Goal: Book appointment/travel/reservation

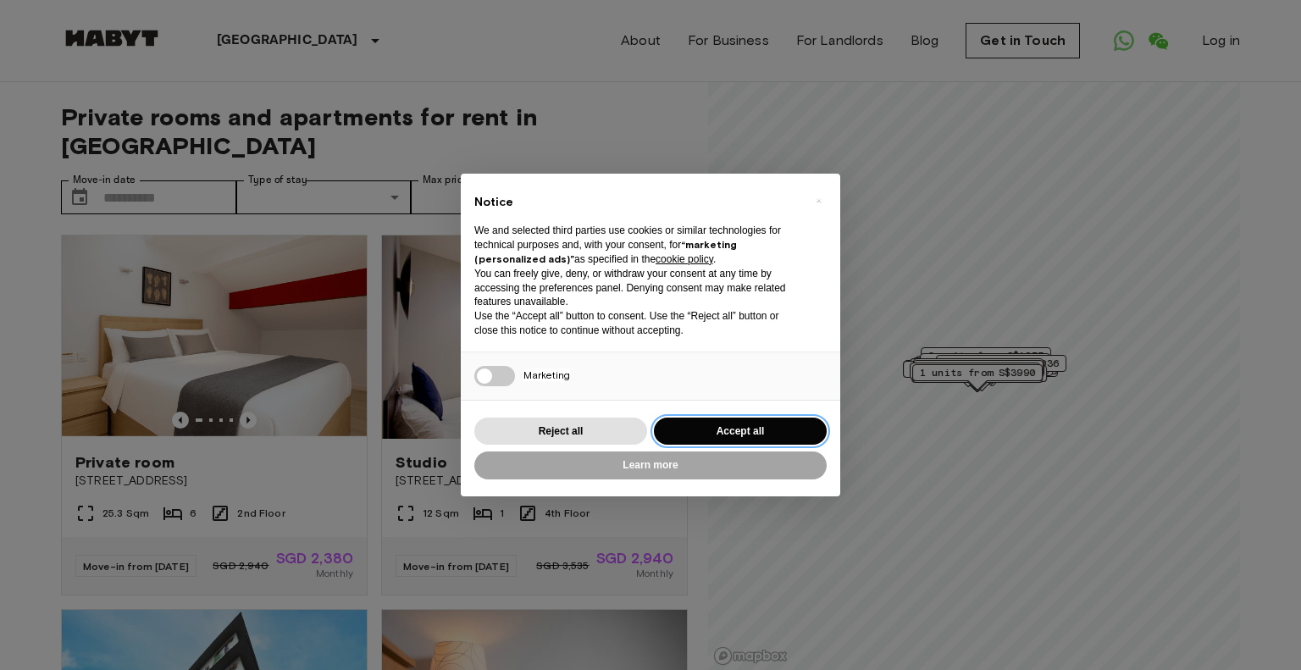
click at [735, 435] on button "Accept all" at bounding box center [740, 432] width 173 height 28
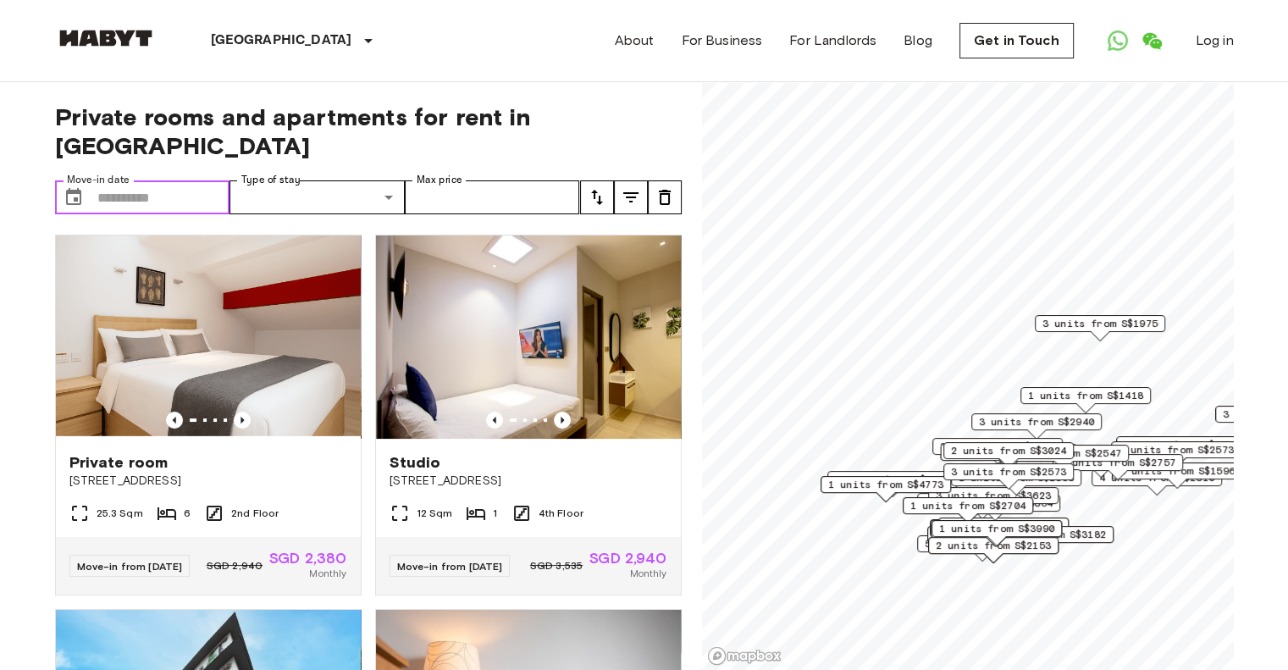
click at [124, 180] on input "Move-in date" at bounding box center [163, 197] width 133 height 34
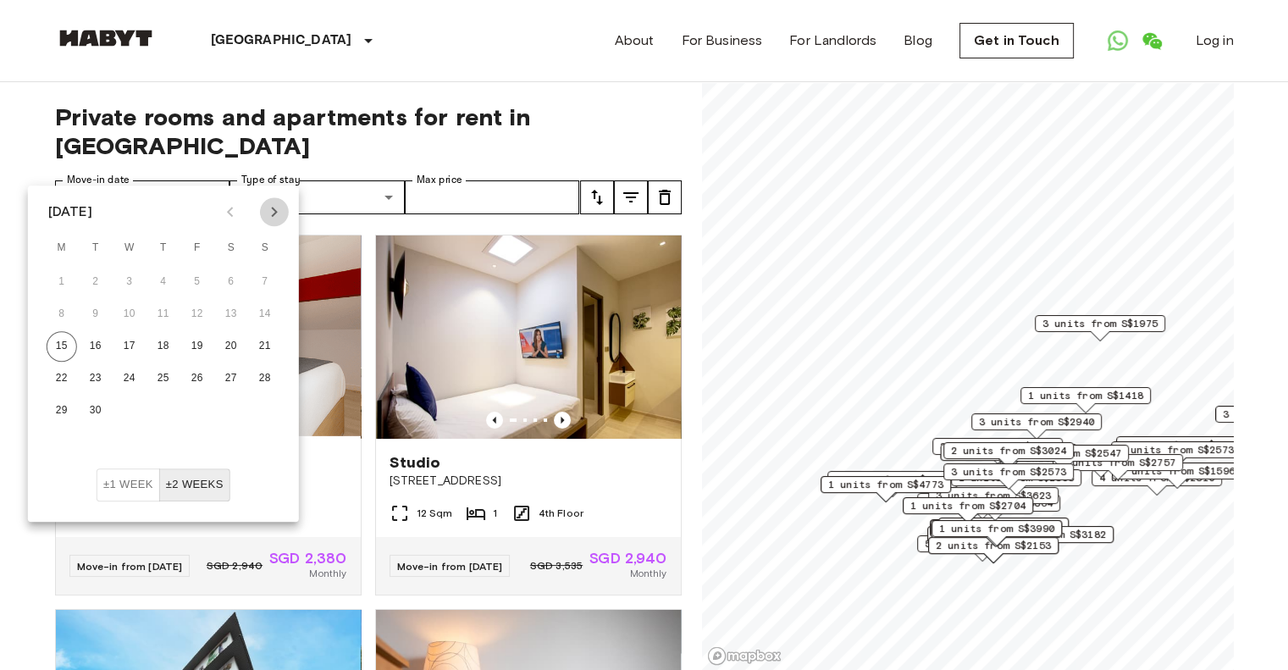
click at [284, 208] on icon "Next month" at bounding box center [274, 212] width 20 height 20
click at [61, 377] on button "17" at bounding box center [62, 378] width 30 height 30
type input "**********"
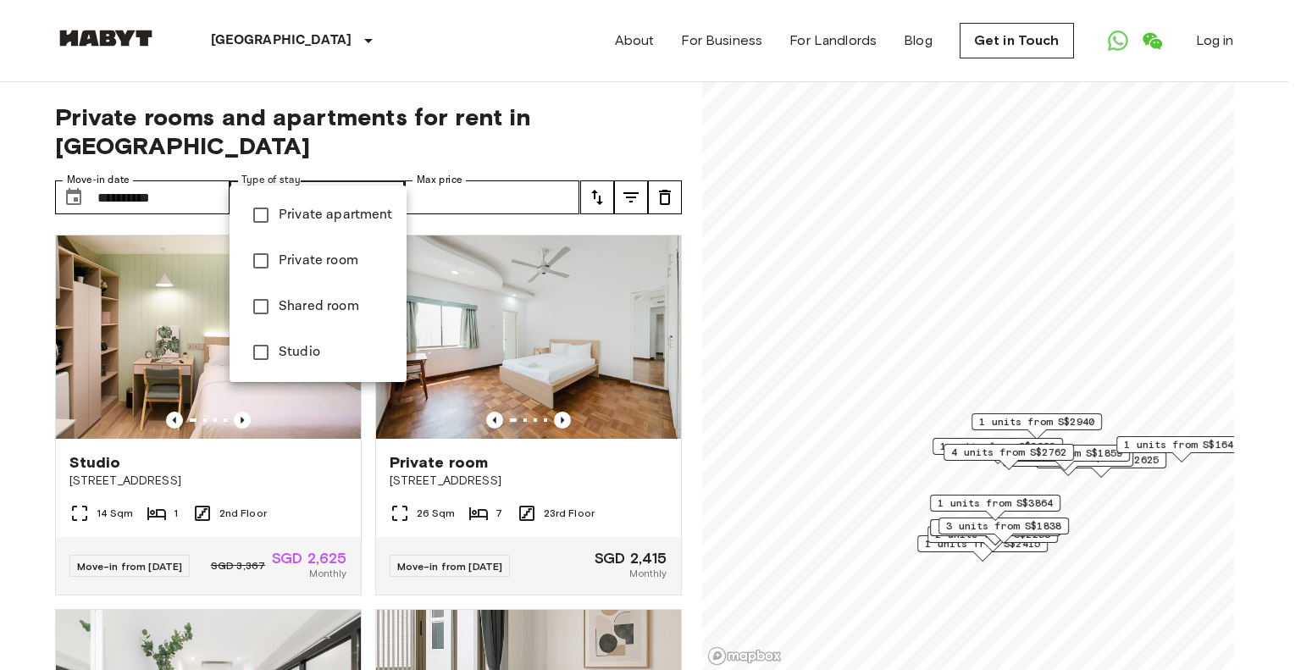
click at [280, 358] on span "Studio" at bounding box center [336, 352] width 114 height 20
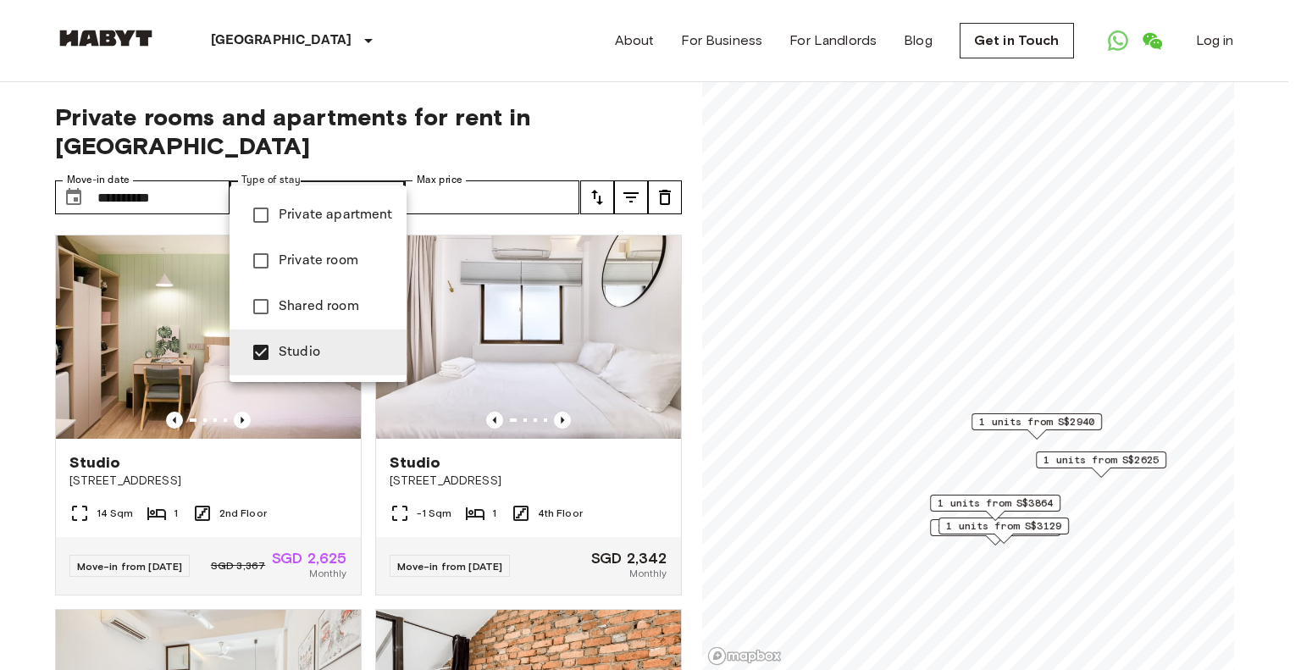
type input "**********"
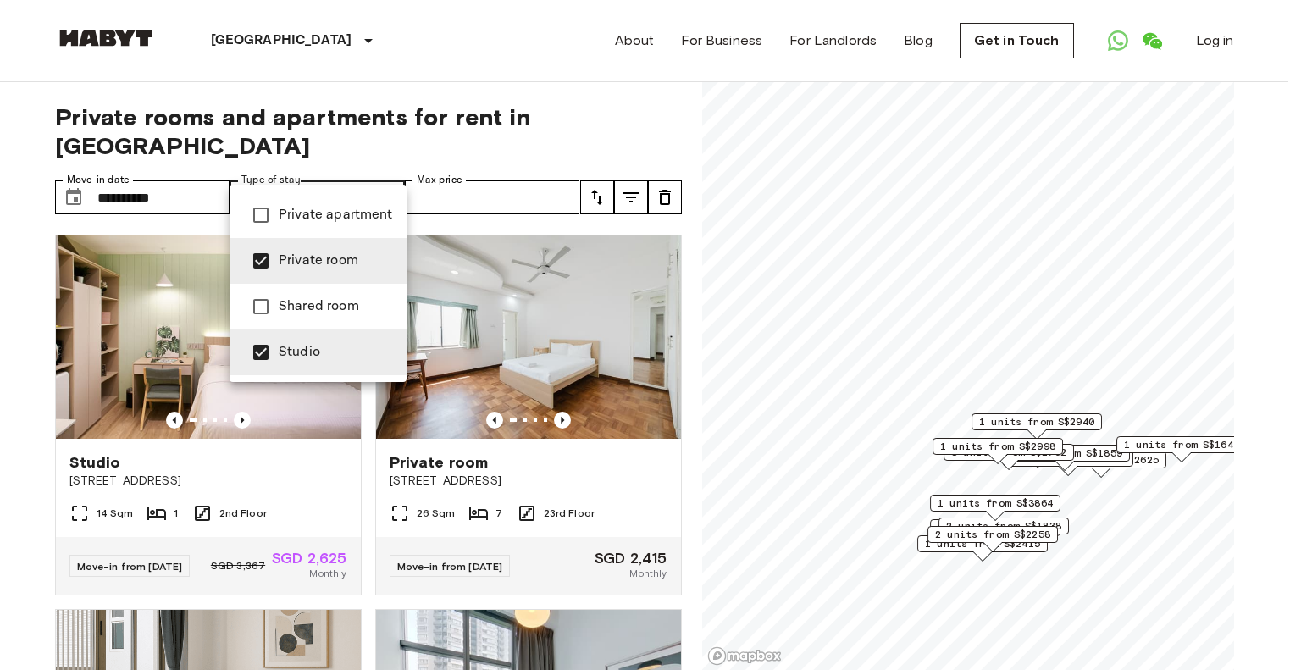
click at [475, 167] on div at bounding box center [650, 335] width 1301 height 670
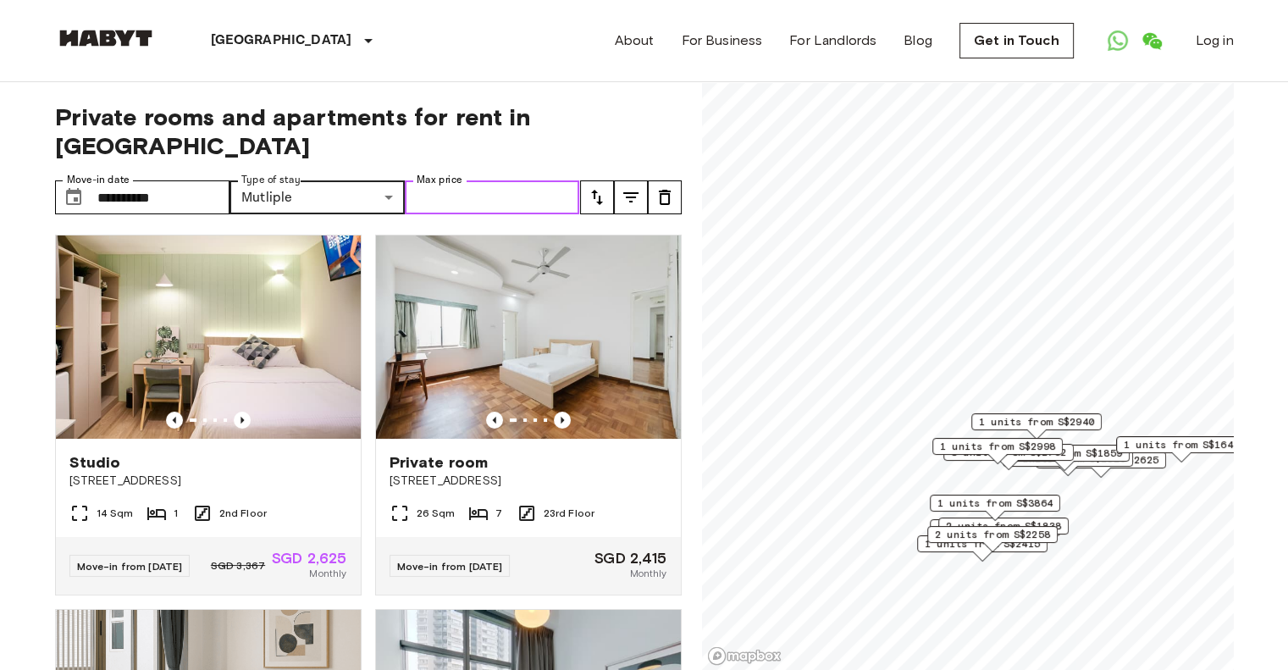
click at [487, 180] on input "Max price" at bounding box center [492, 197] width 175 height 34
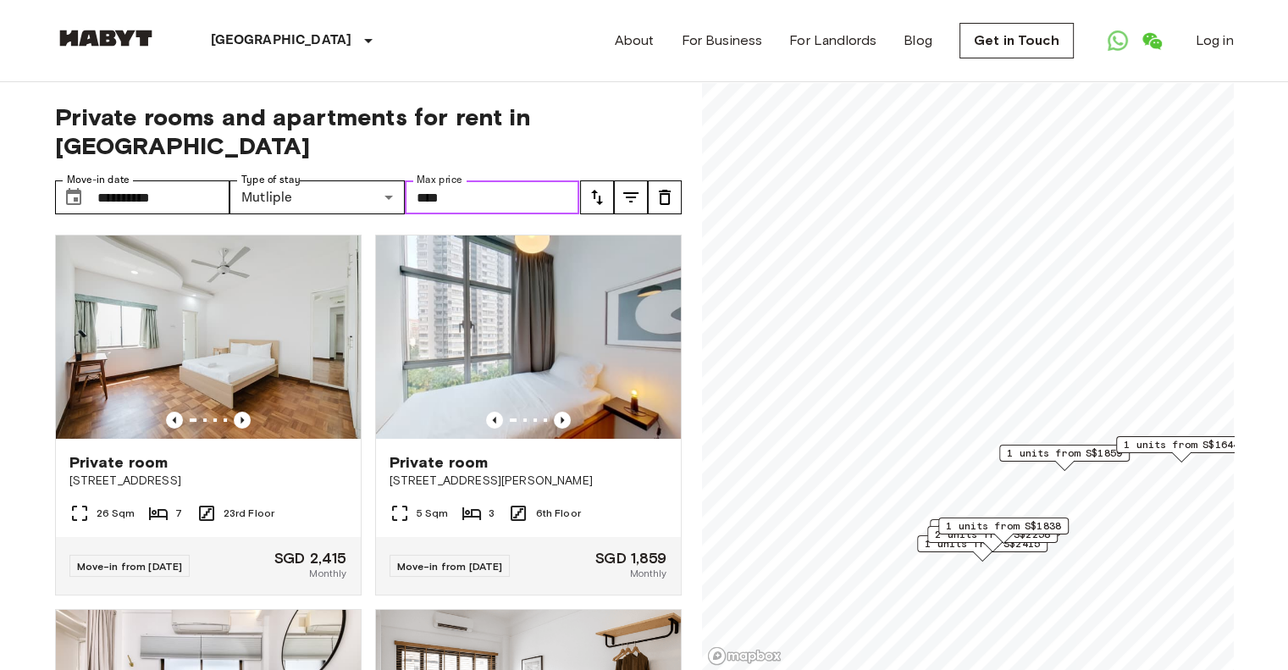
type input "****"
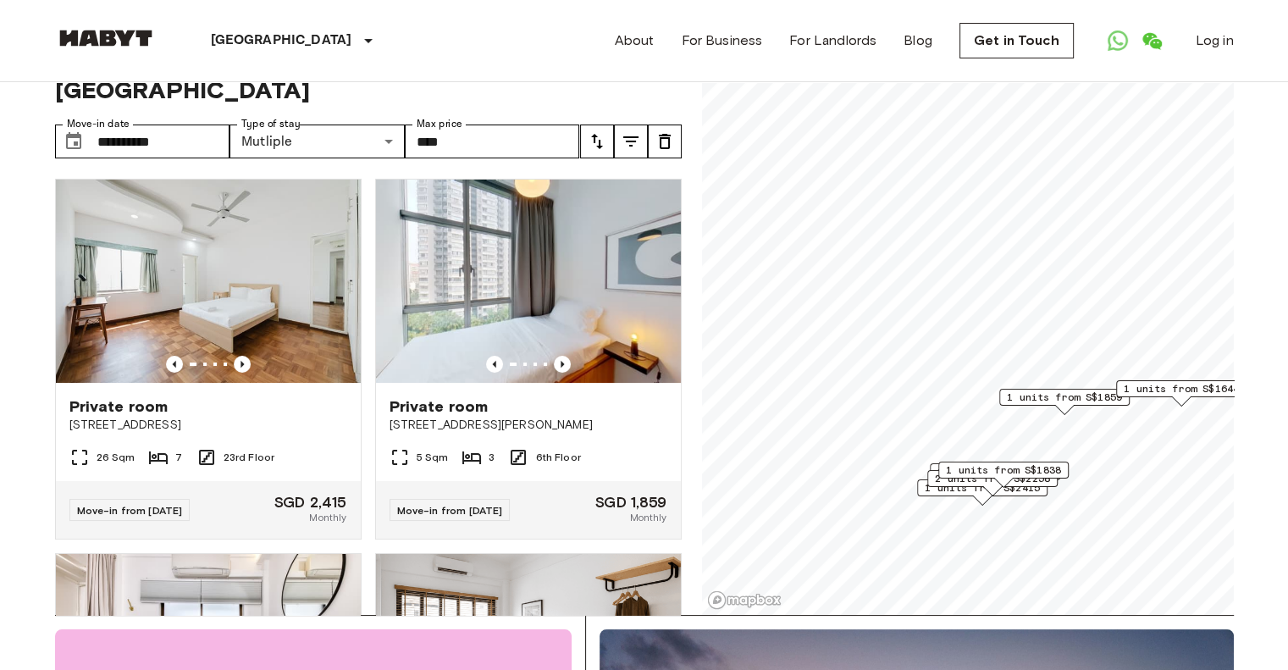
scroll to position [85, 0]
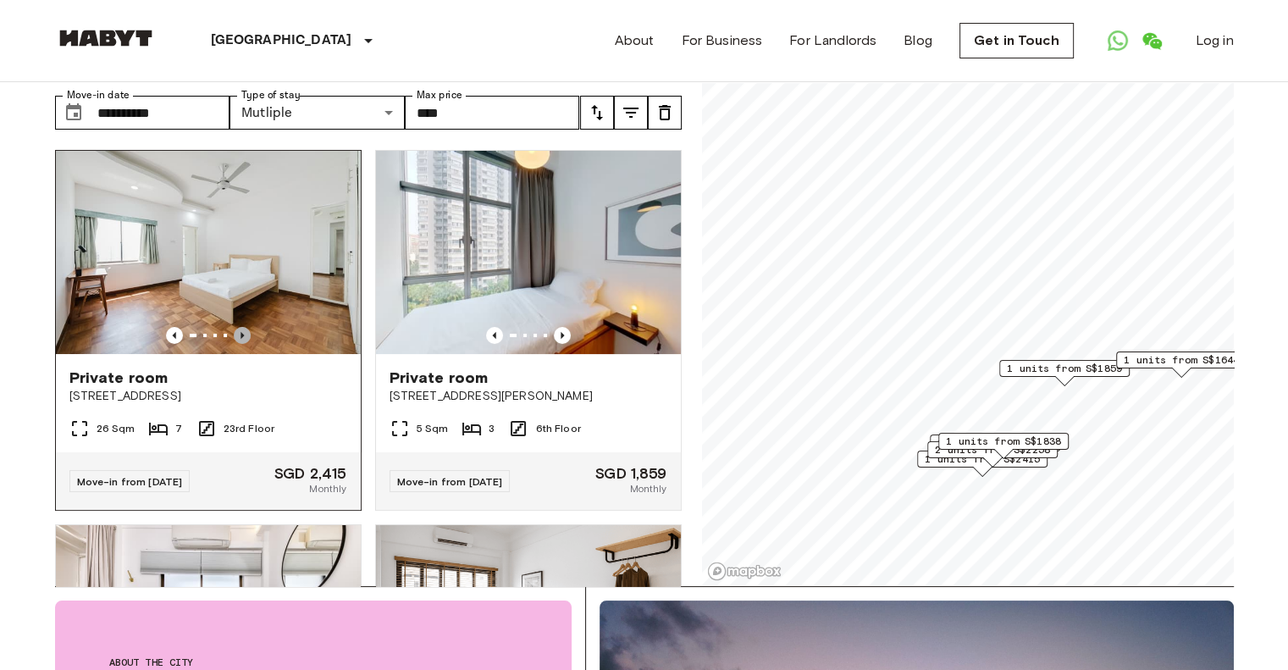
click at [238, 327] on icon "Previous image" at bounding box center [242, 335] width 17 height 17
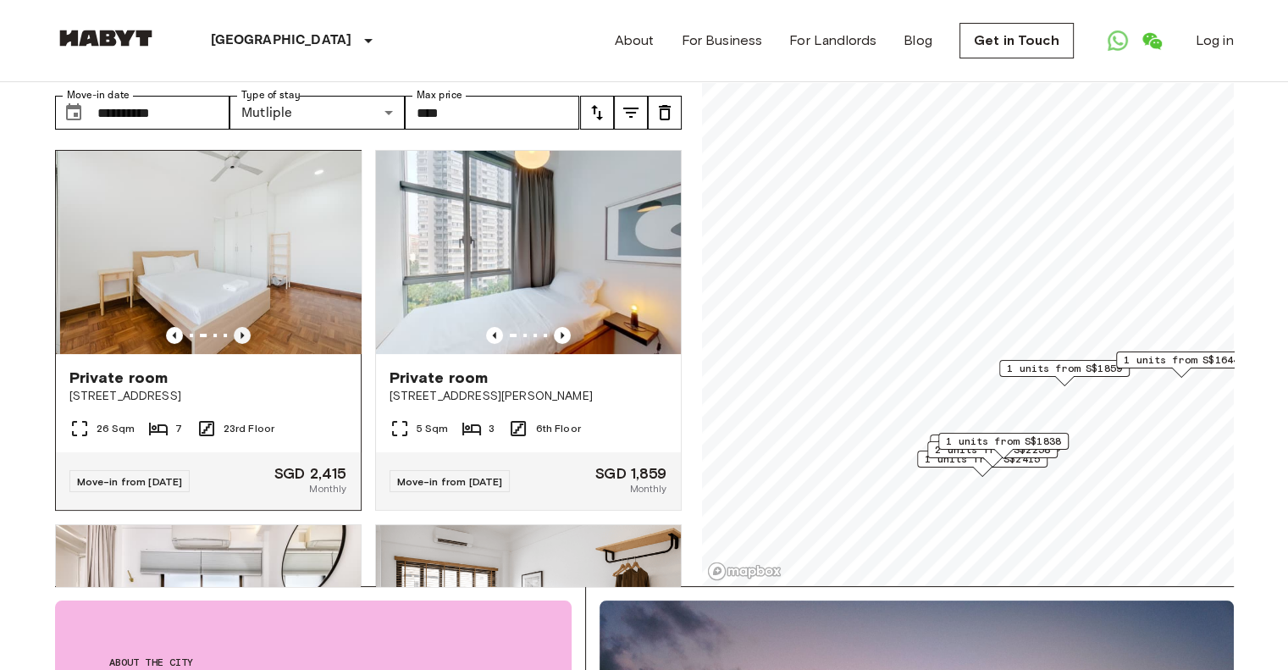
click at [238, 327] on icon "Previous image" at bounding box center [242, 335] width 17 height 17
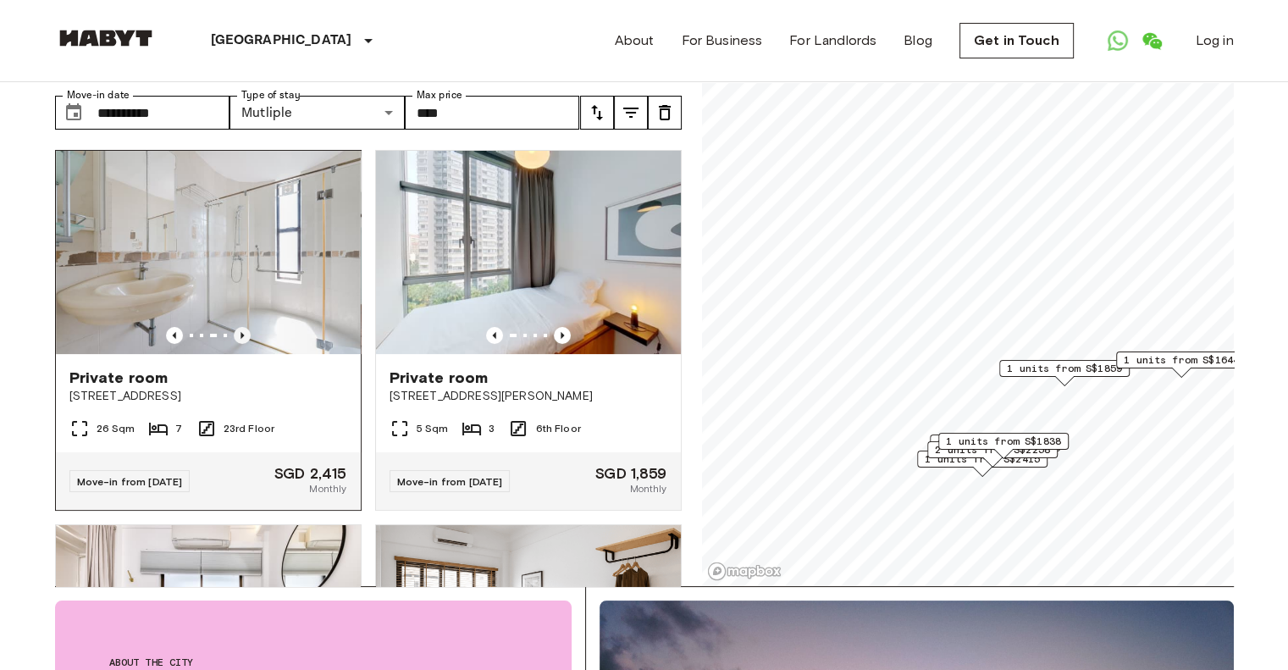
click at [238, 327] on icon "Previous image" at bounding box center [242, 335] width 17 height 17
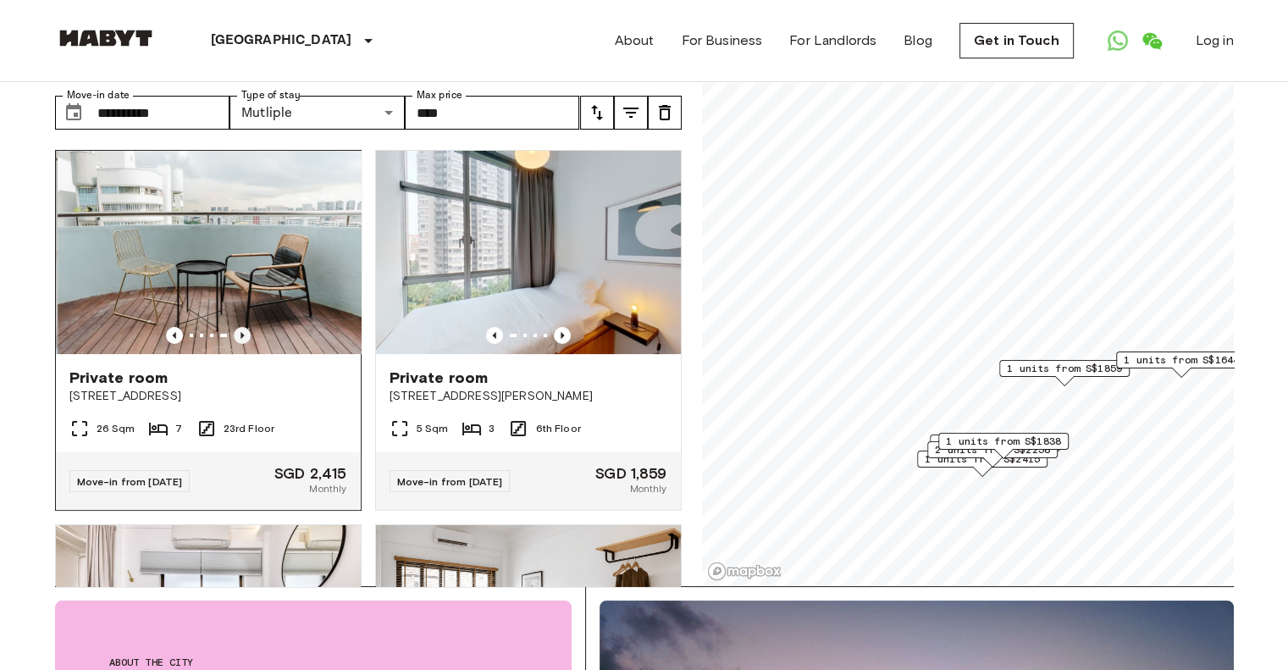
click at [238, 327] on icon "Previous image" at bounding box center [242, 335] width 17 height 17
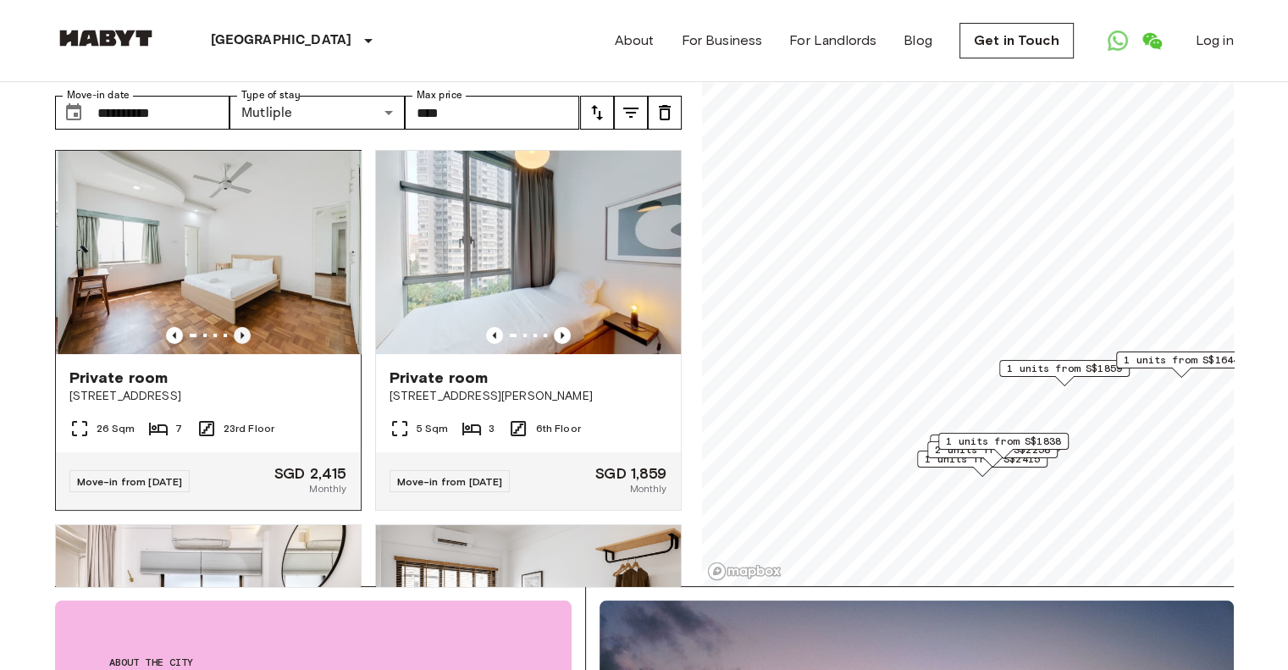
click at [238, 327] on icon "Previous image" at bounding box center [242, 335] width 17 height 17
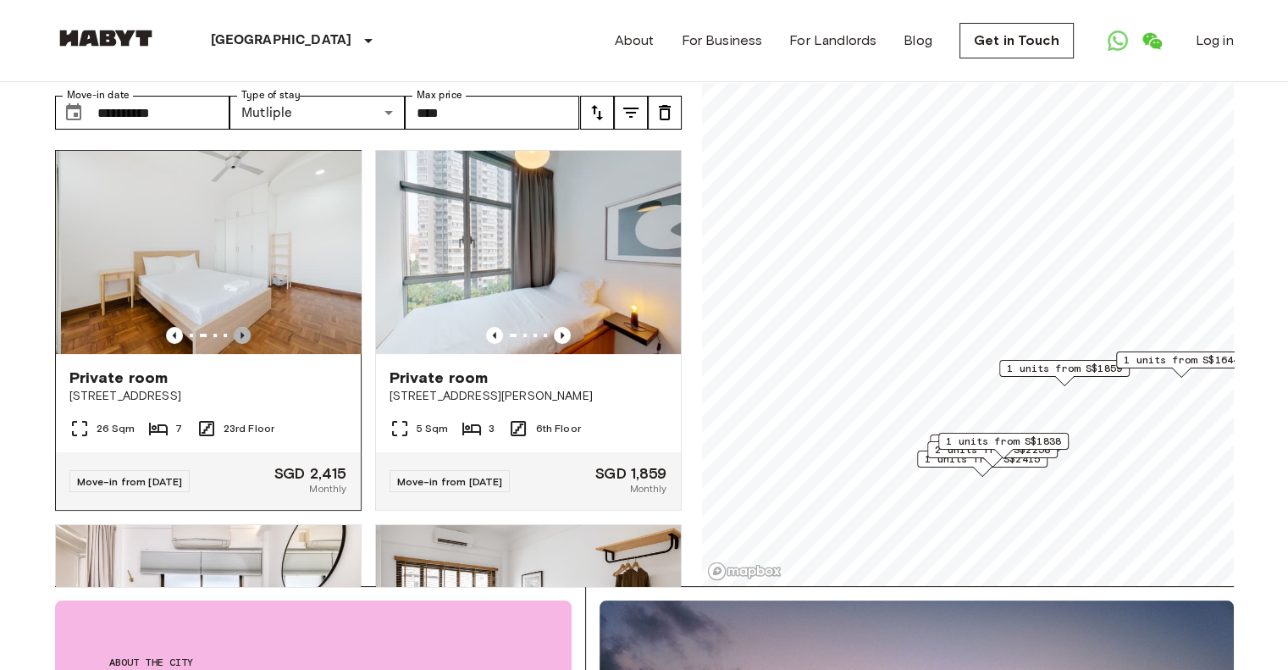
click at [238, 327] on icon "Previous image" at bounding box center [242, 335] width 17 height 17
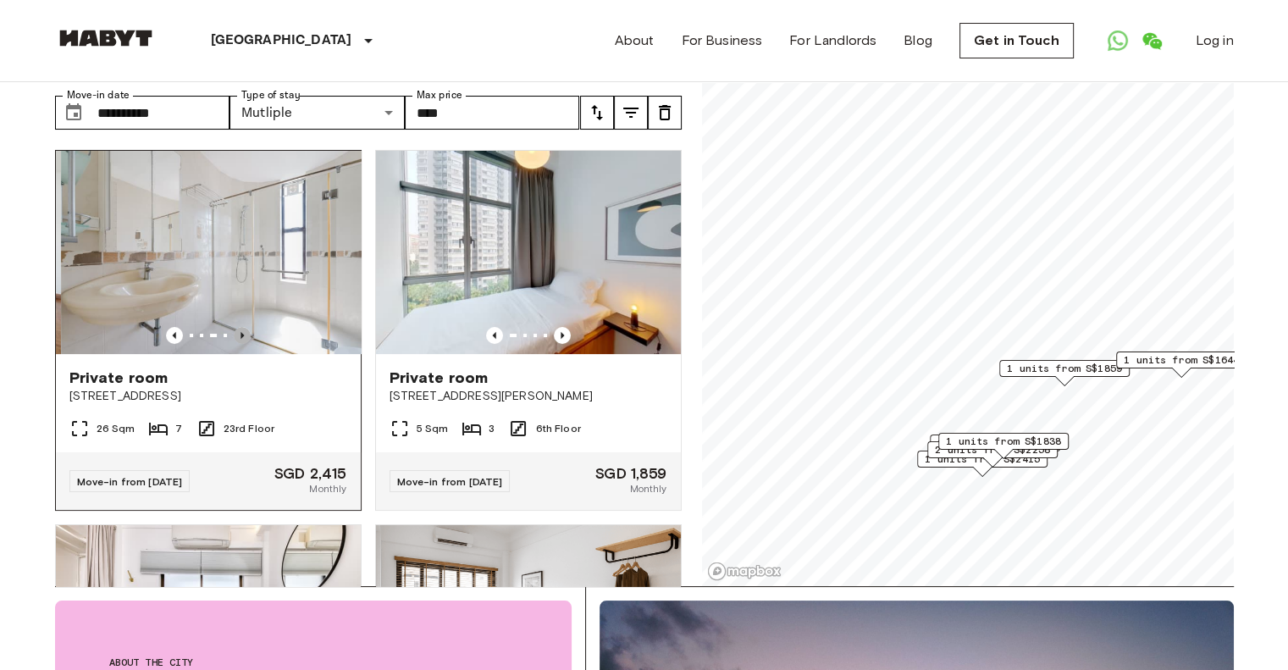
click at [238, 327] on icon "Previous image" at bounding box center [242, 335] width 17 height 17
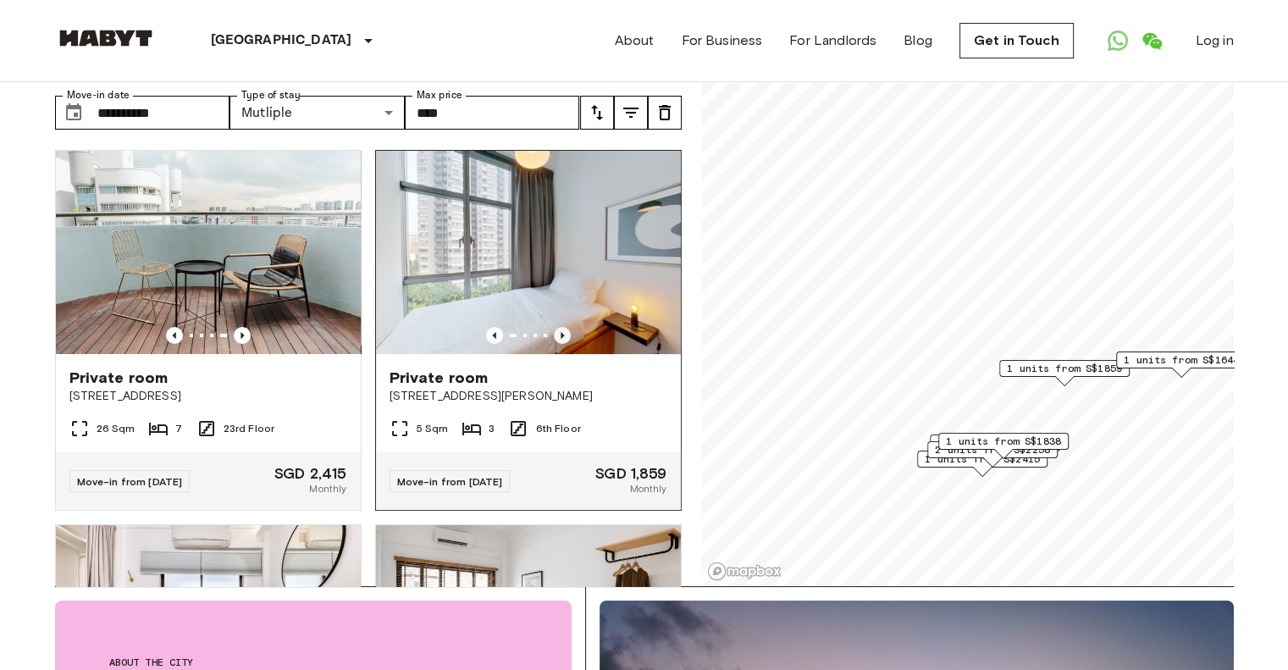
click at [554, 327] on icon "Previous image" at bounding box center [562, 335] width 17 height 17
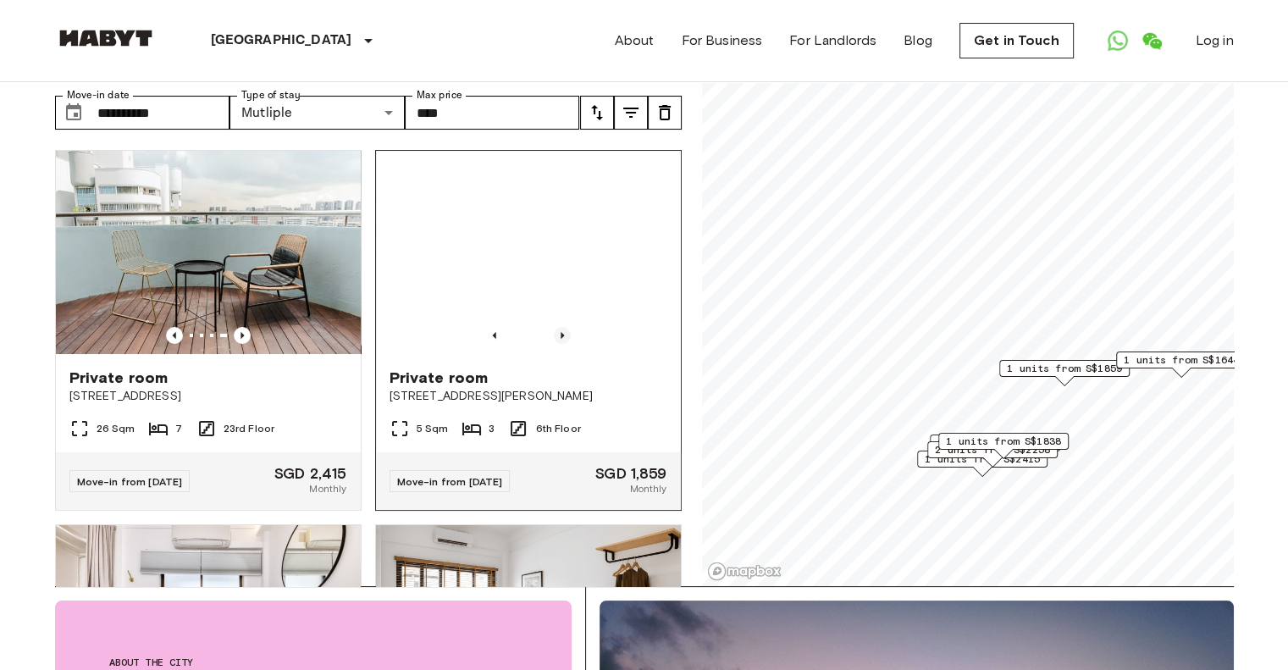
click at [554, 327] on icon "Previous image" at bounding box center [562, 335] width 17 height 17
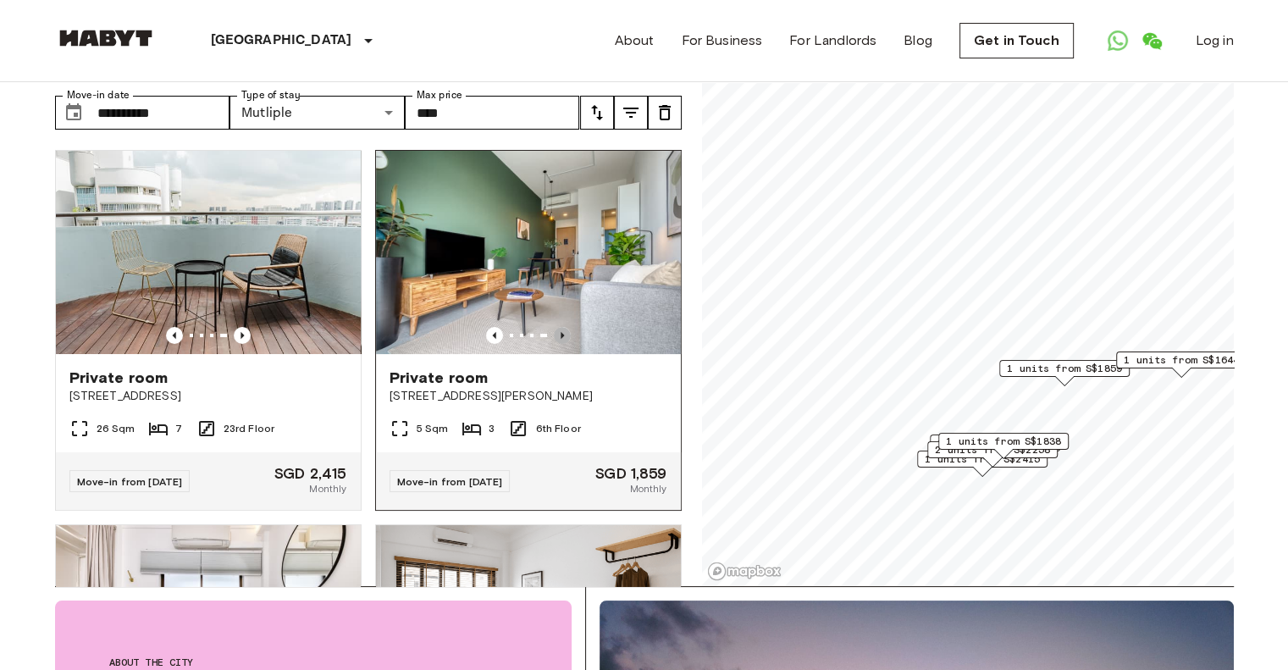
click at [554, 327] on icon "Previous image" at bounding box center [562, 335] width 17 height 17
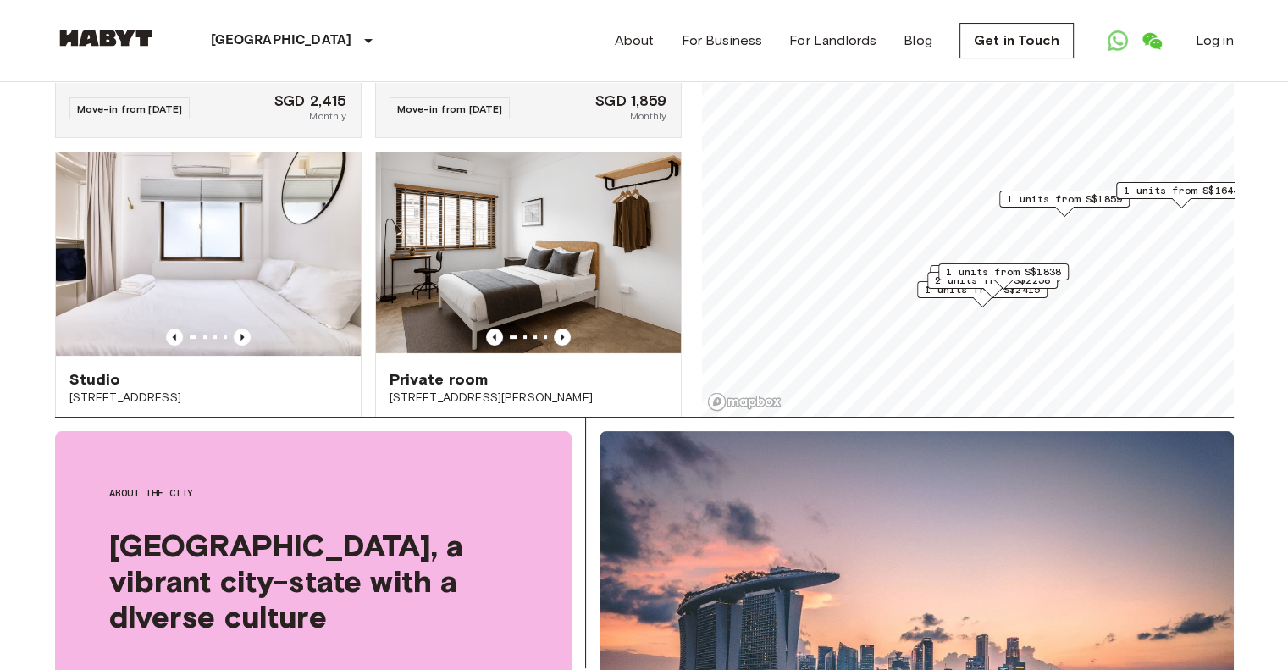
scroll to position [237, 0]
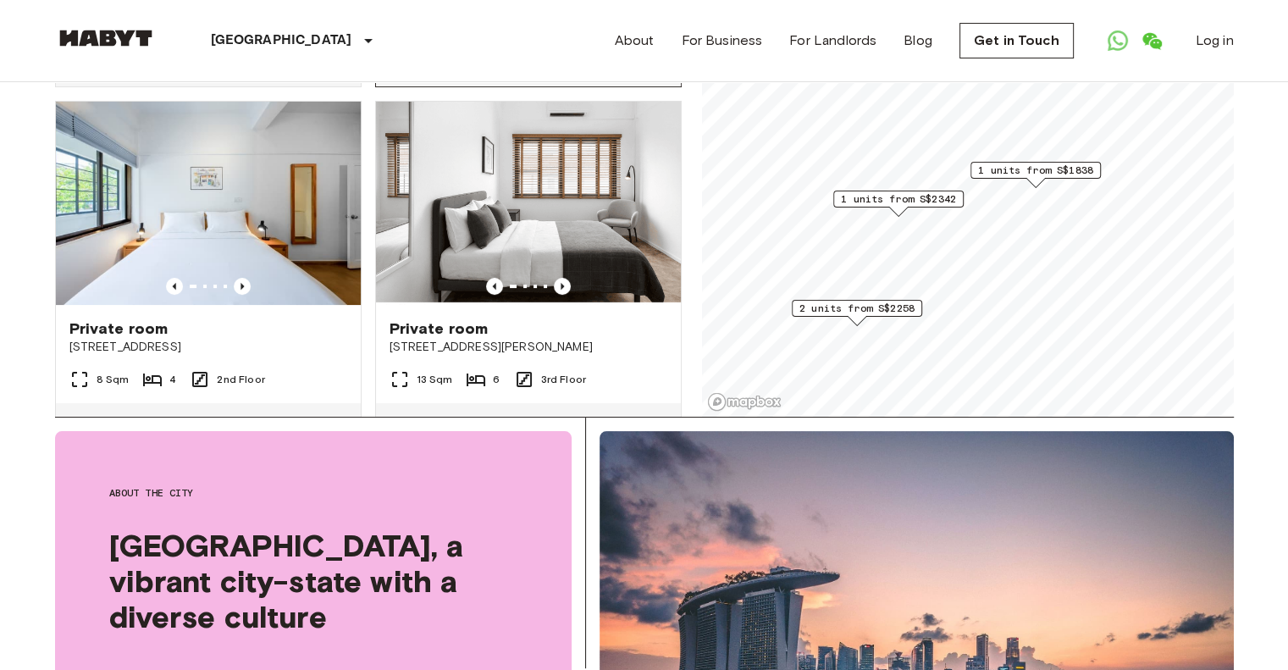
scroll to position [333, 0]
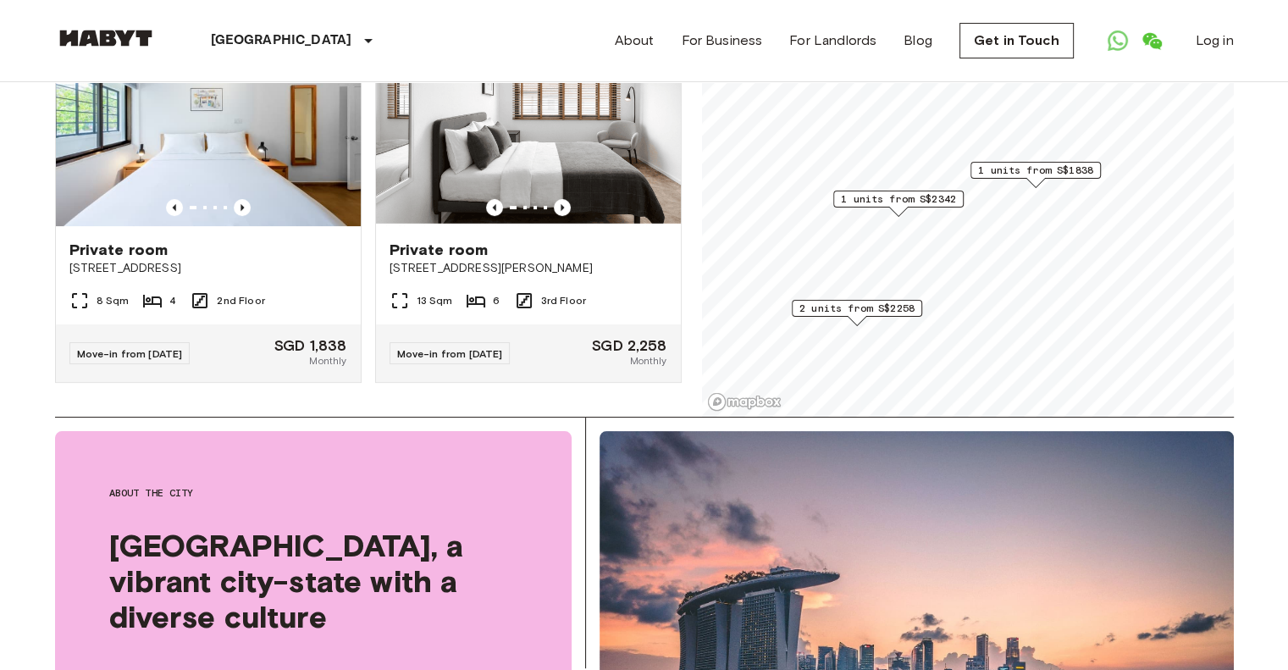
click at [880, 197] on span "1 units from S$2342" at bounding box center [898, 198] width 115 height 15
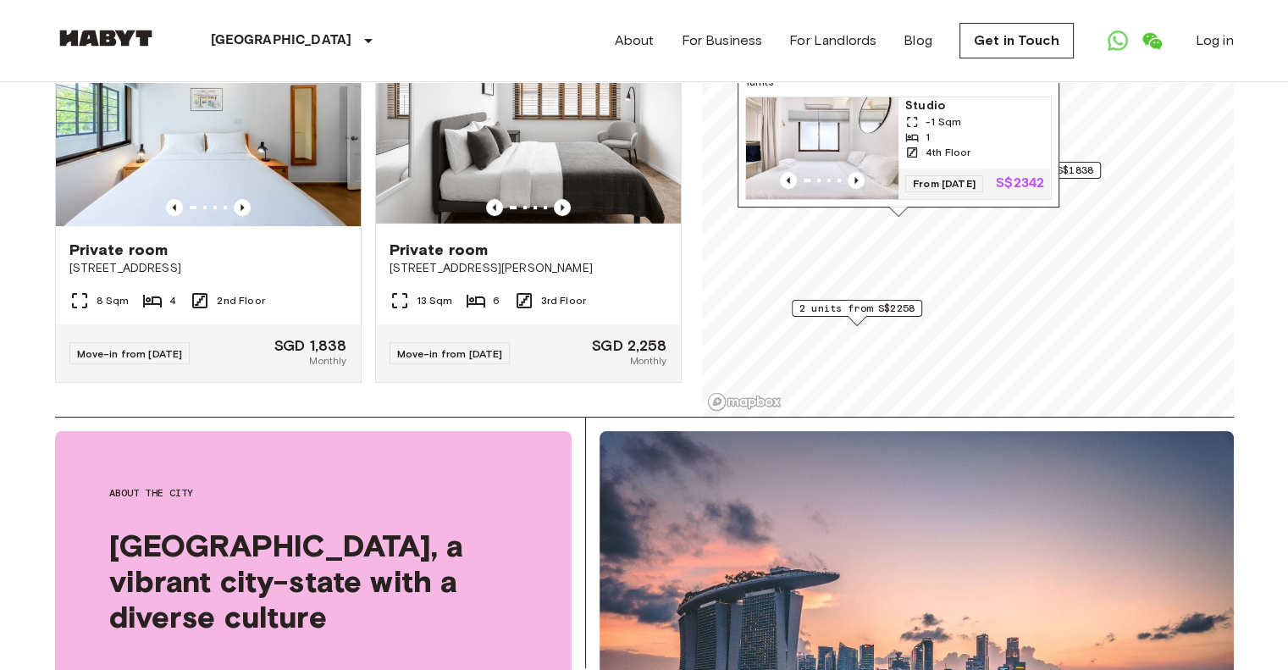
click at [854, 135] on img "Map marker" at bounding box center [822, 148] width 152 height 102
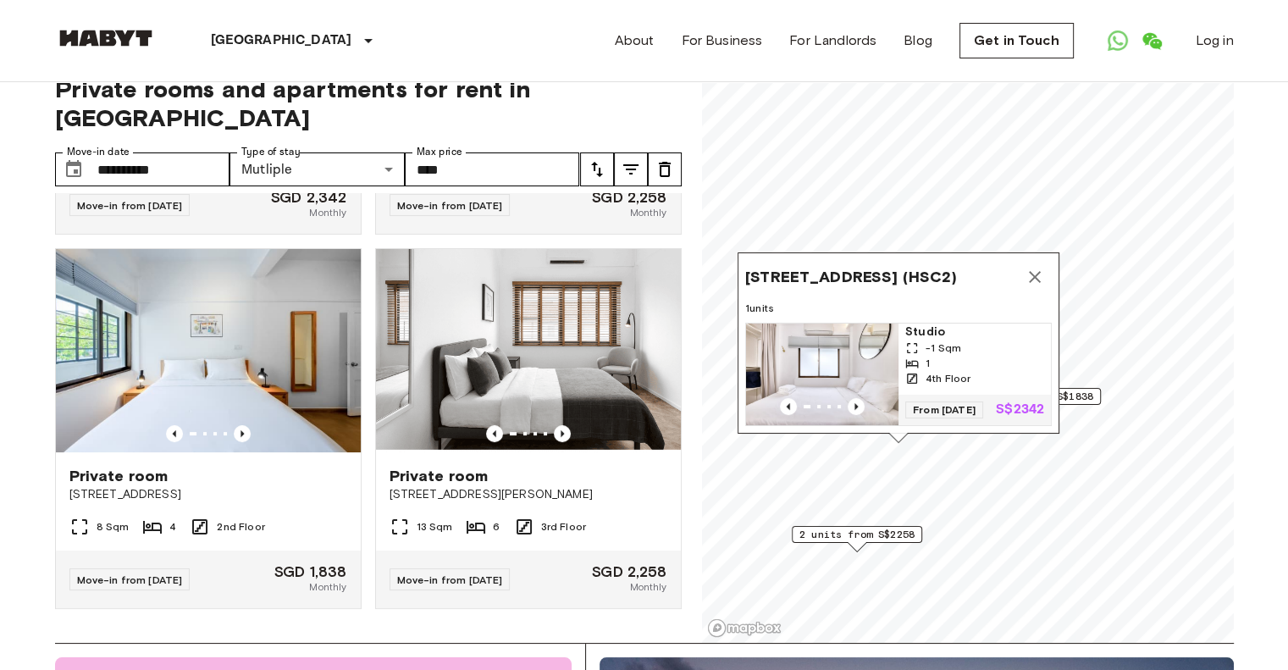
scroll to position [0, 0]
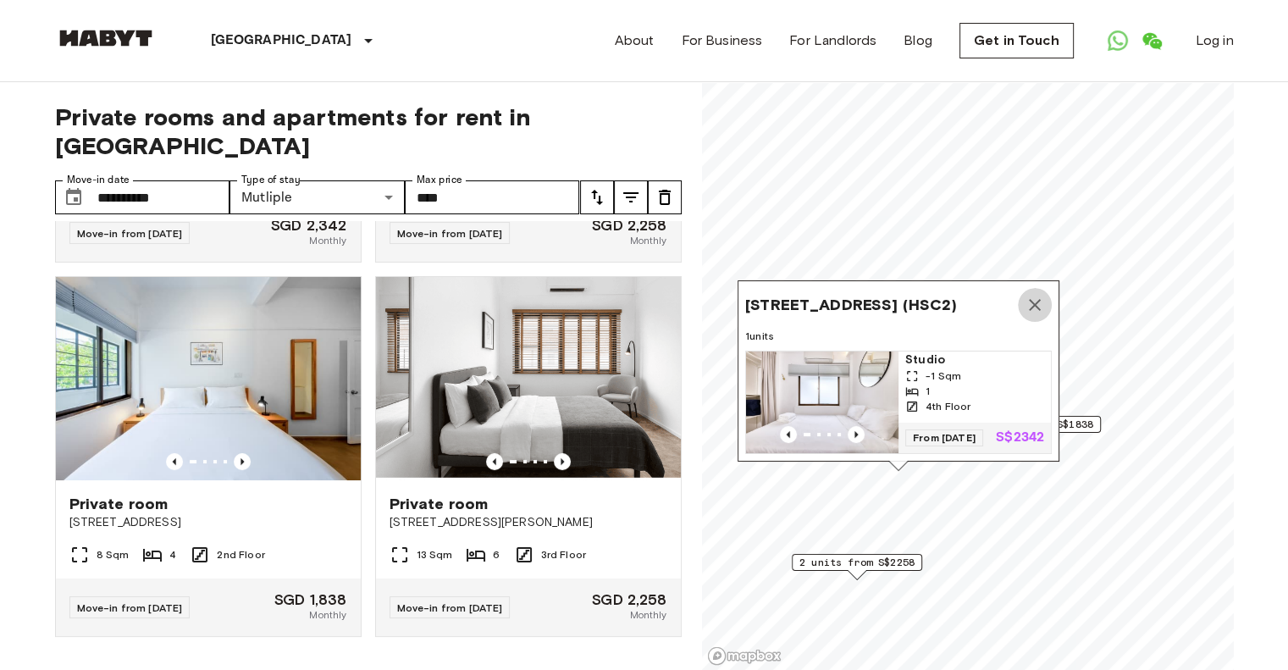
click at [1037, 295] on icon "Map marker" at bounding box center [1035, 305] width 20 height 20
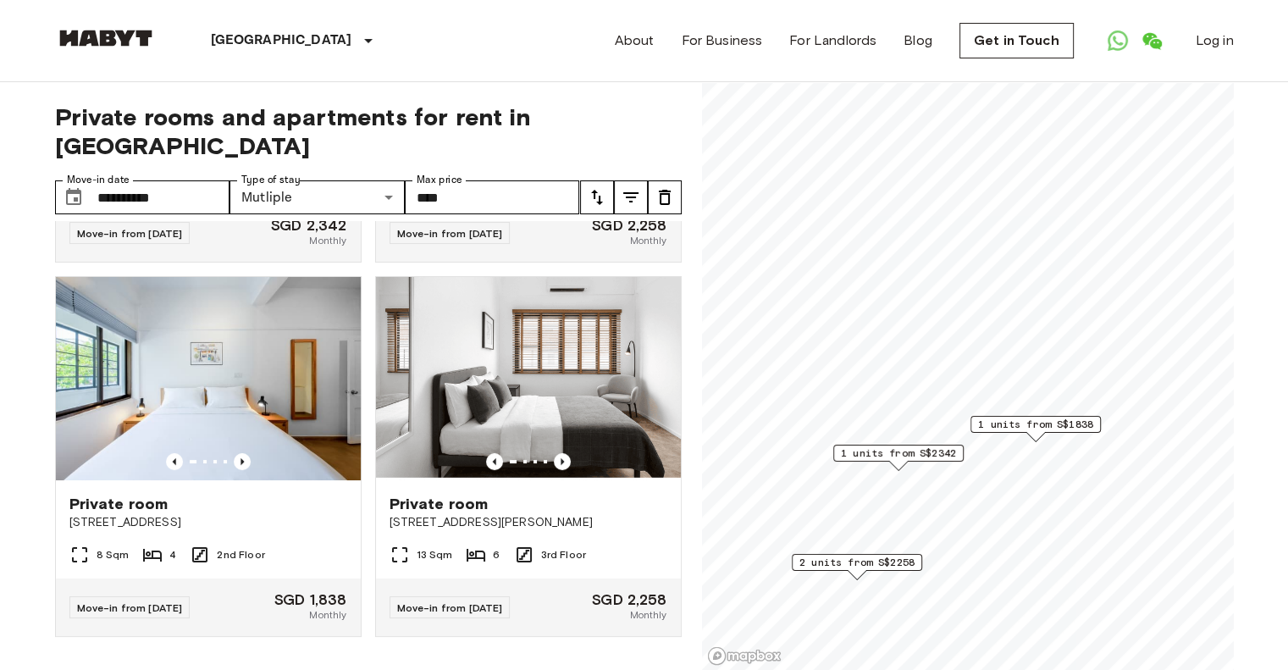
click at [820, 564] on span "2 units from S$2258" at bounding box center [857, 562] width 115 height 15
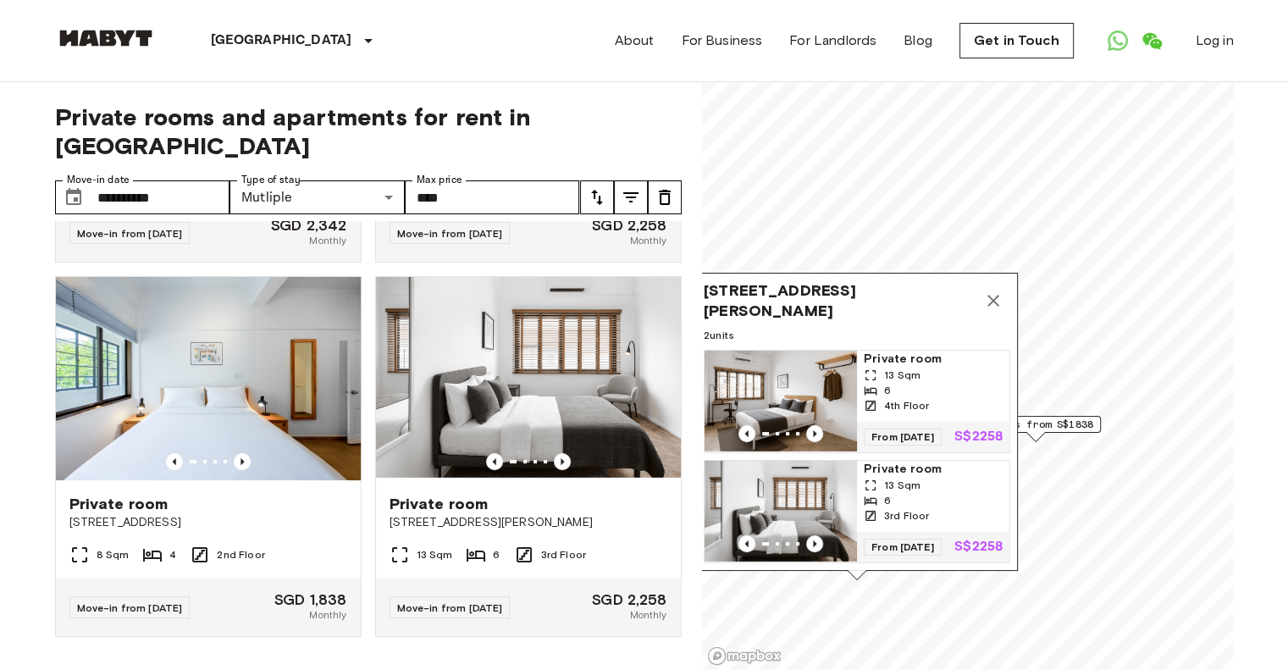
click at [761, 351] on img "Map marker" at bounding box center [781, 402] width 152 height 102
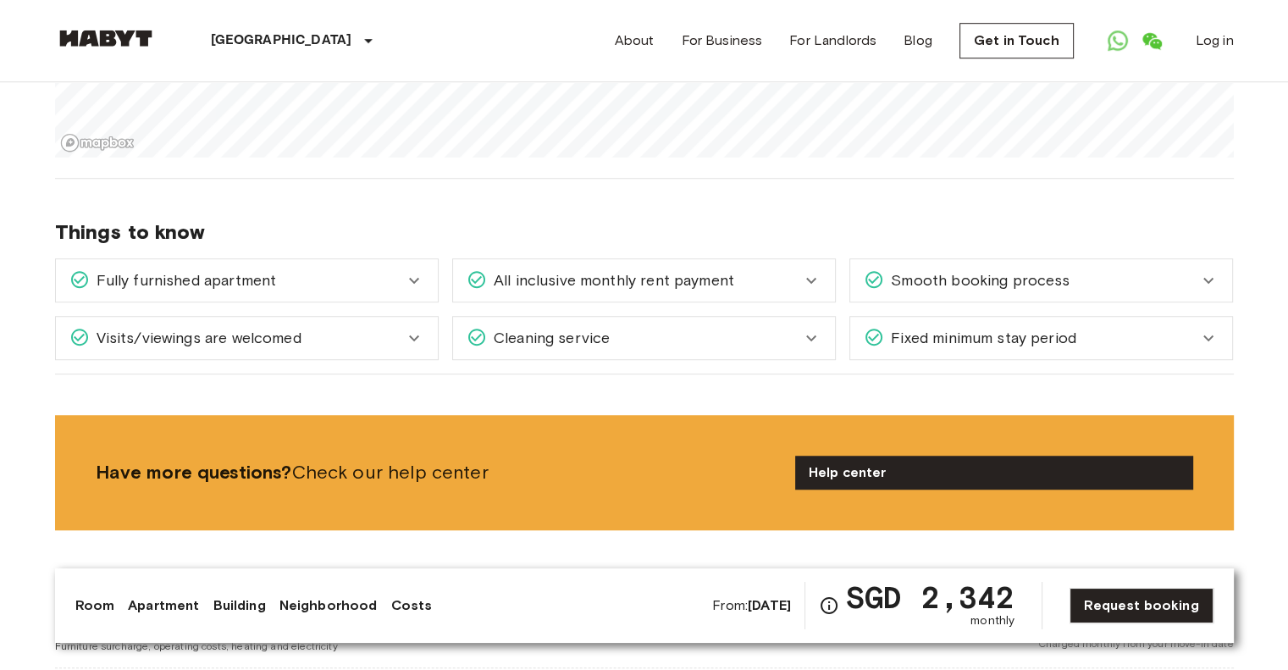
scroll to position [1186, 0]
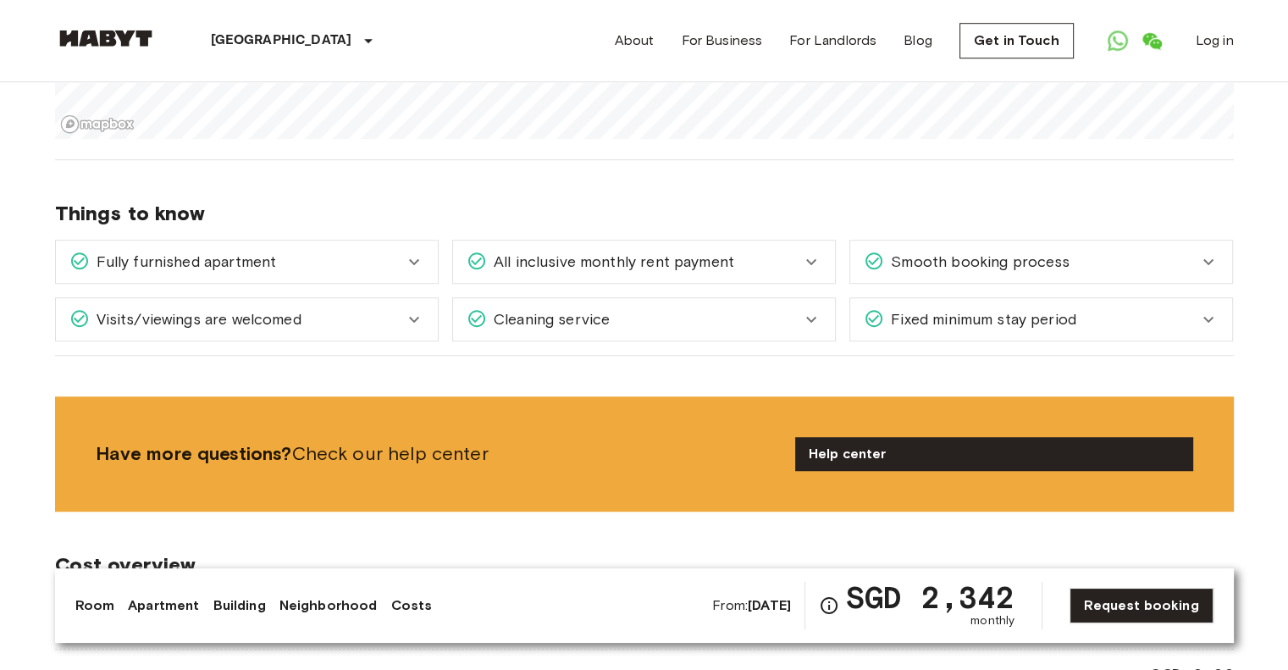
click at [1072, 319] on span "Fixed minimum stay period" at bounding box center [980, 319] width 192 height 22
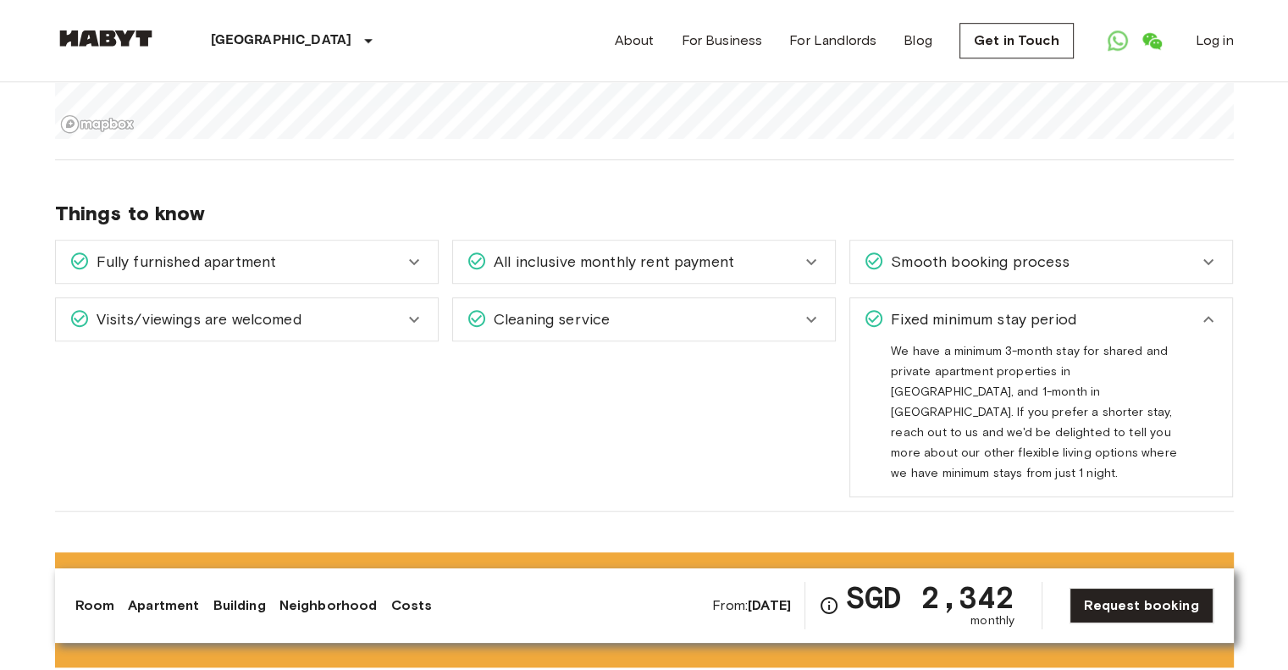
click at [1072, 319] on span "Fixed minimum stay period" at bounding box center [980, 319] width 192 height 22
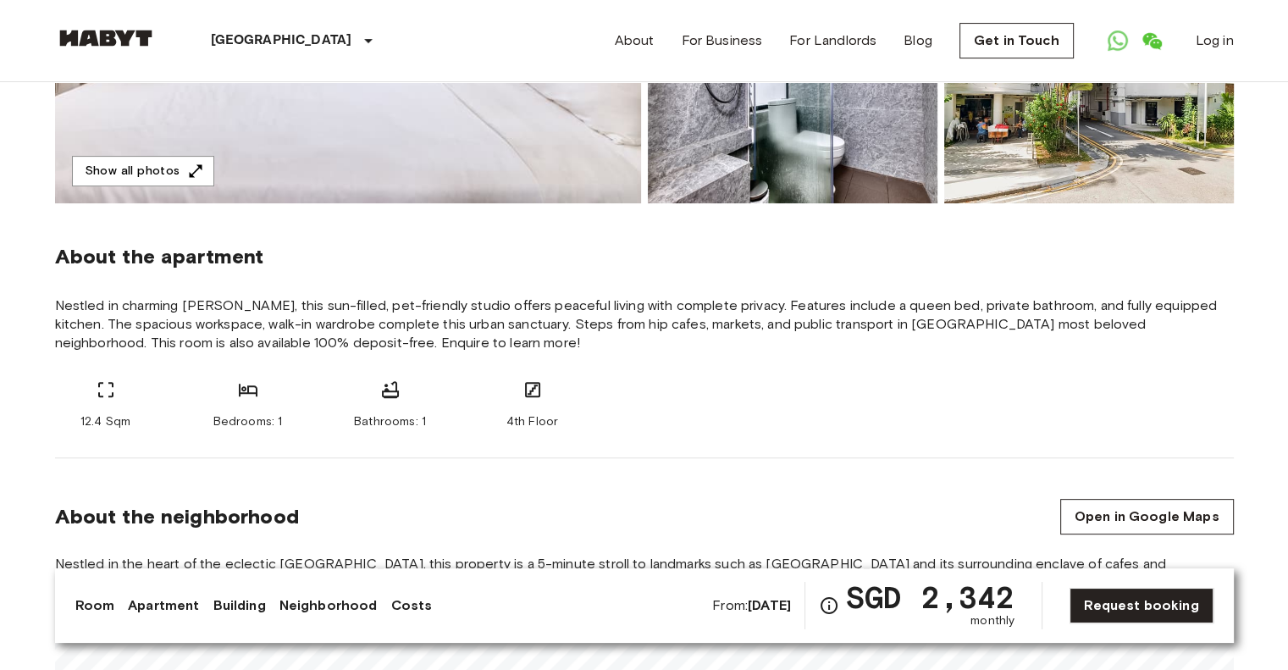
scroll to position [339, 0]
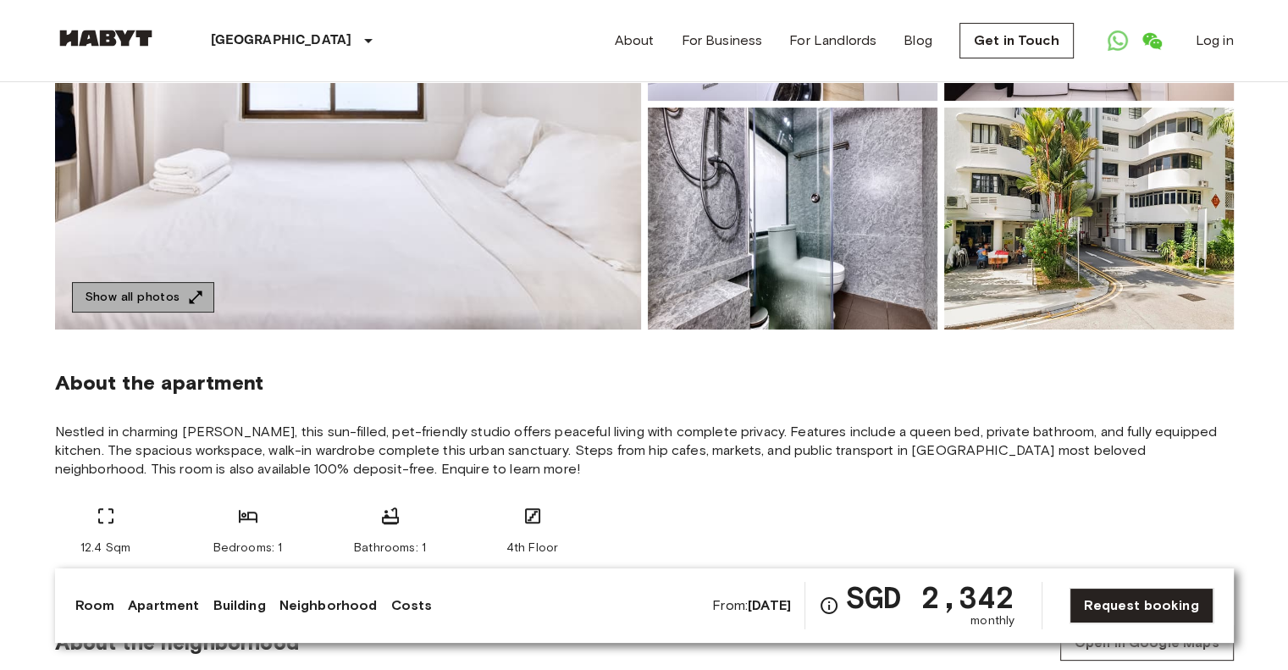
click at [193, 296] on icon "button" at bounding box center [195, 297] width 17 height 17
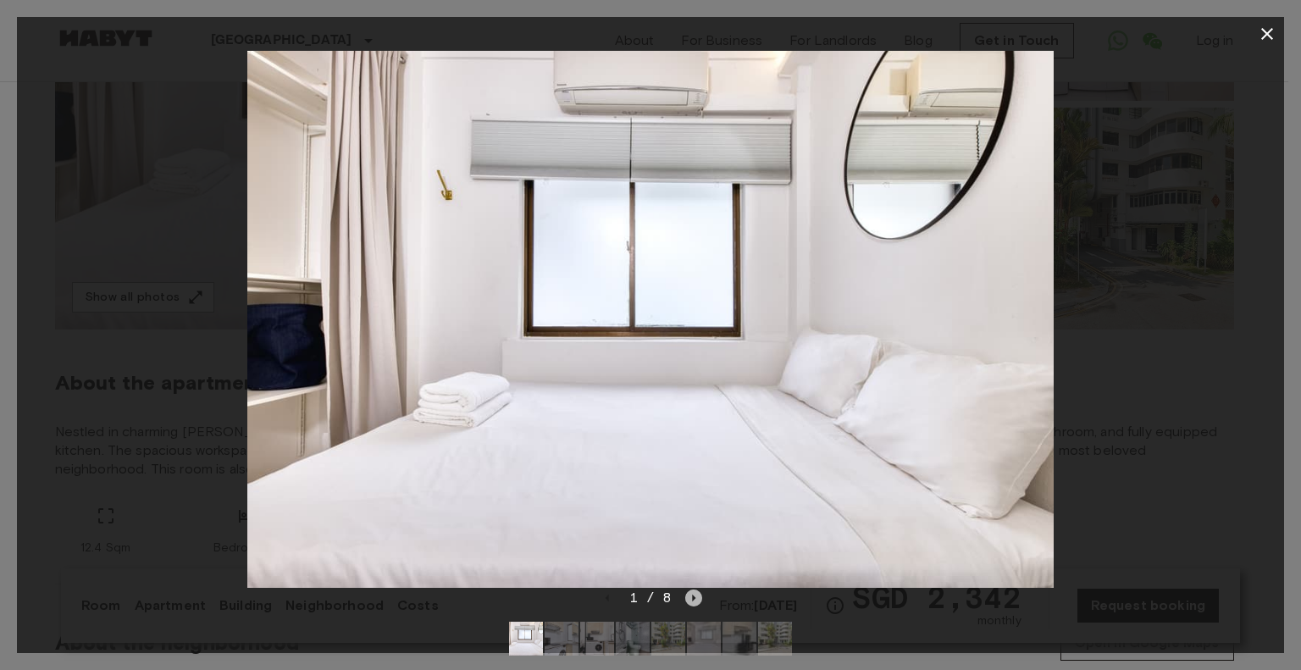
click at [691, 601] on icon "Next image" at bounding box center [693, 598] width 17 height 17
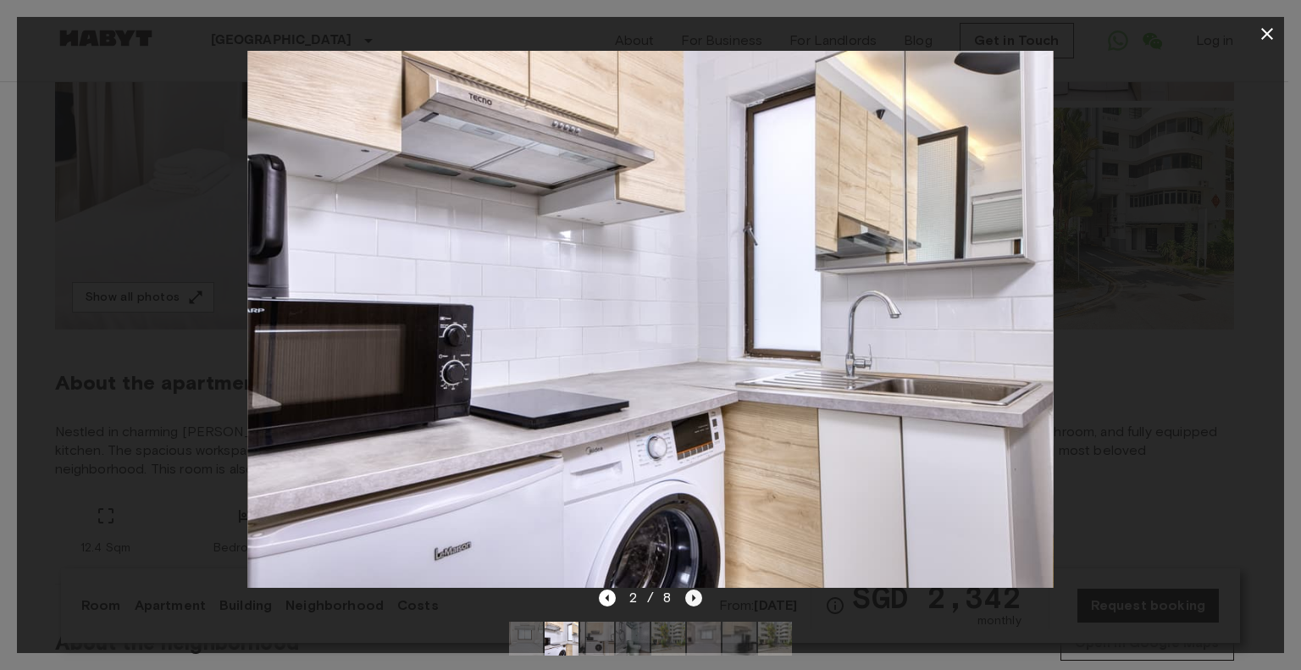
click at [691, 601] on icon "Next image" at bounding box center [693, 598] width 17 height 17
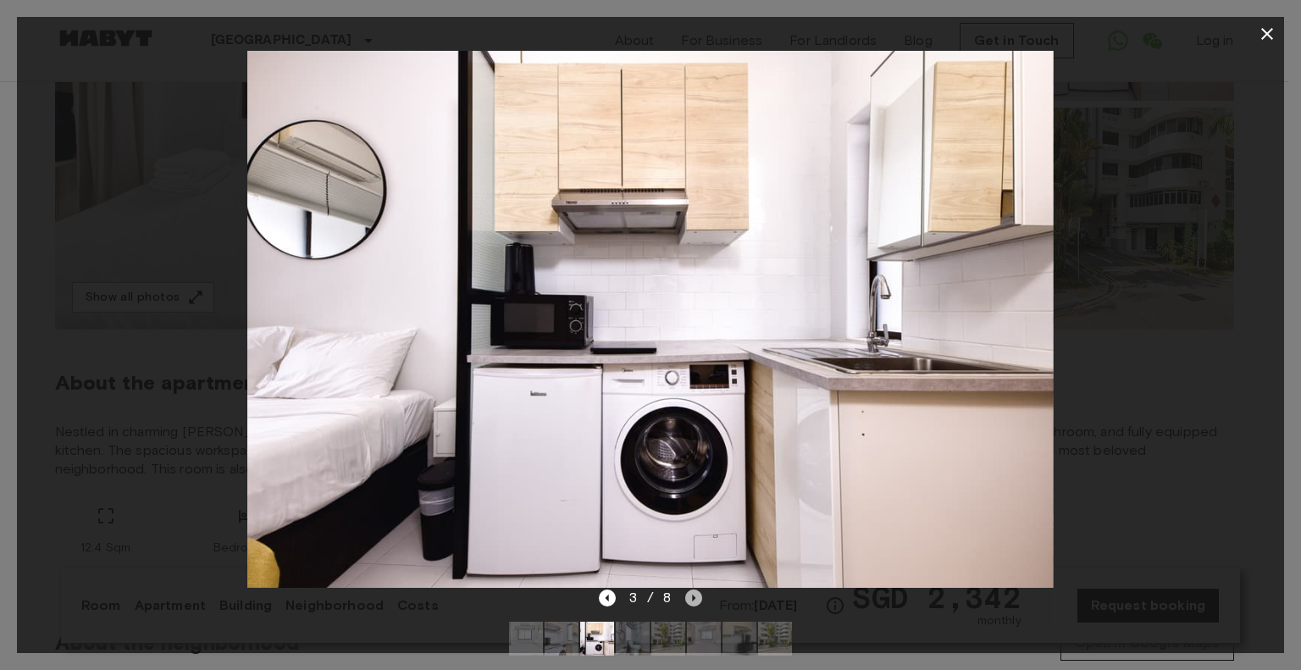
click at [691, 601] on icon "Next image" at bounding box center [693, 598] width 17 height 17
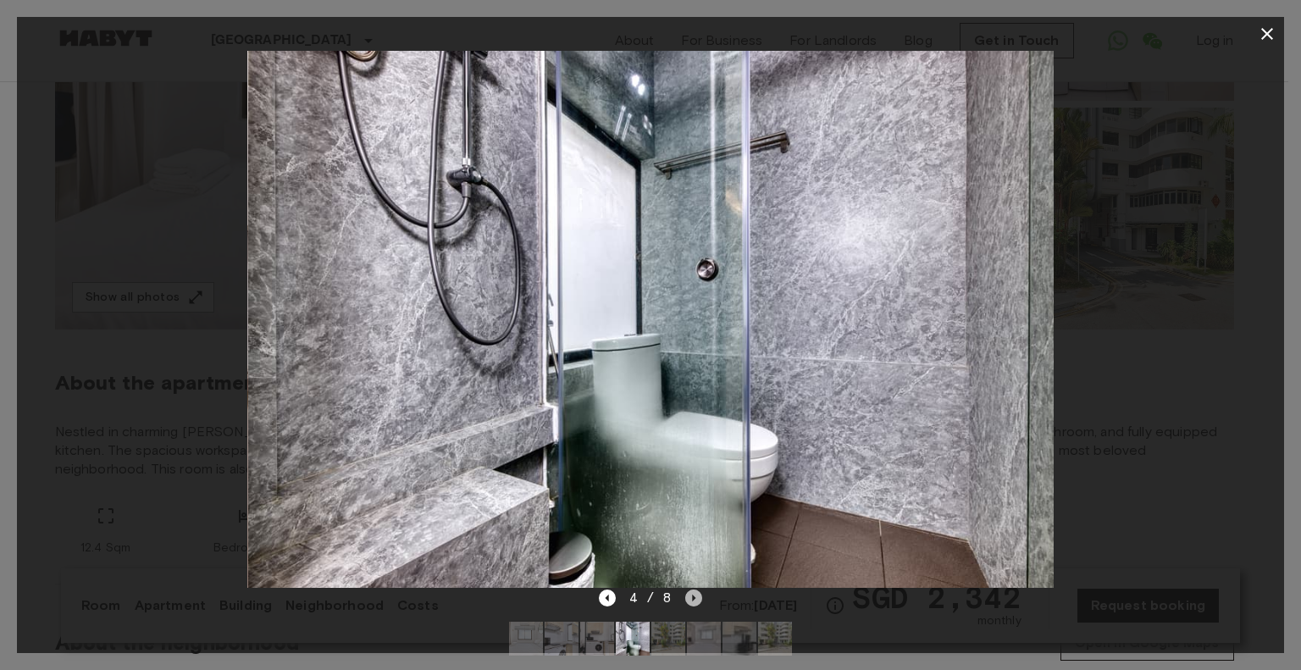
click at [691, 601] on icon "Next image" at bounding box center [693, 598] width 17 height 17
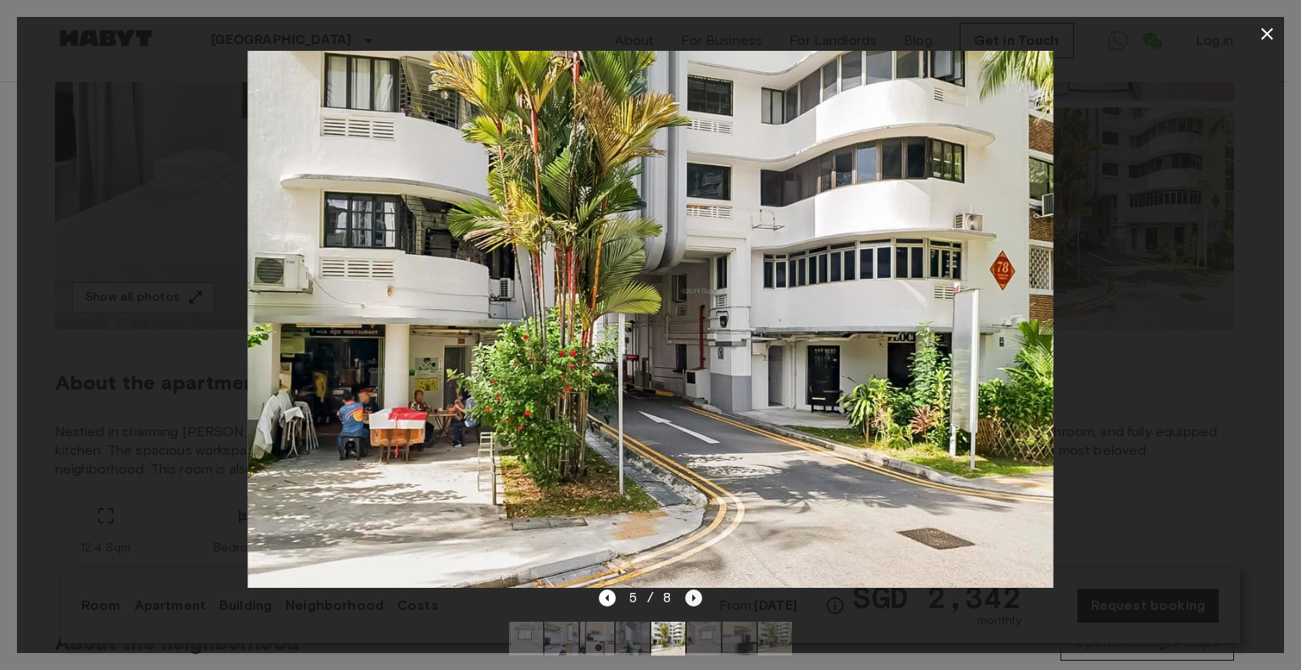
click at [691, 601] on icon "Next image" at bounding box center [693, 598] width 17 height 17
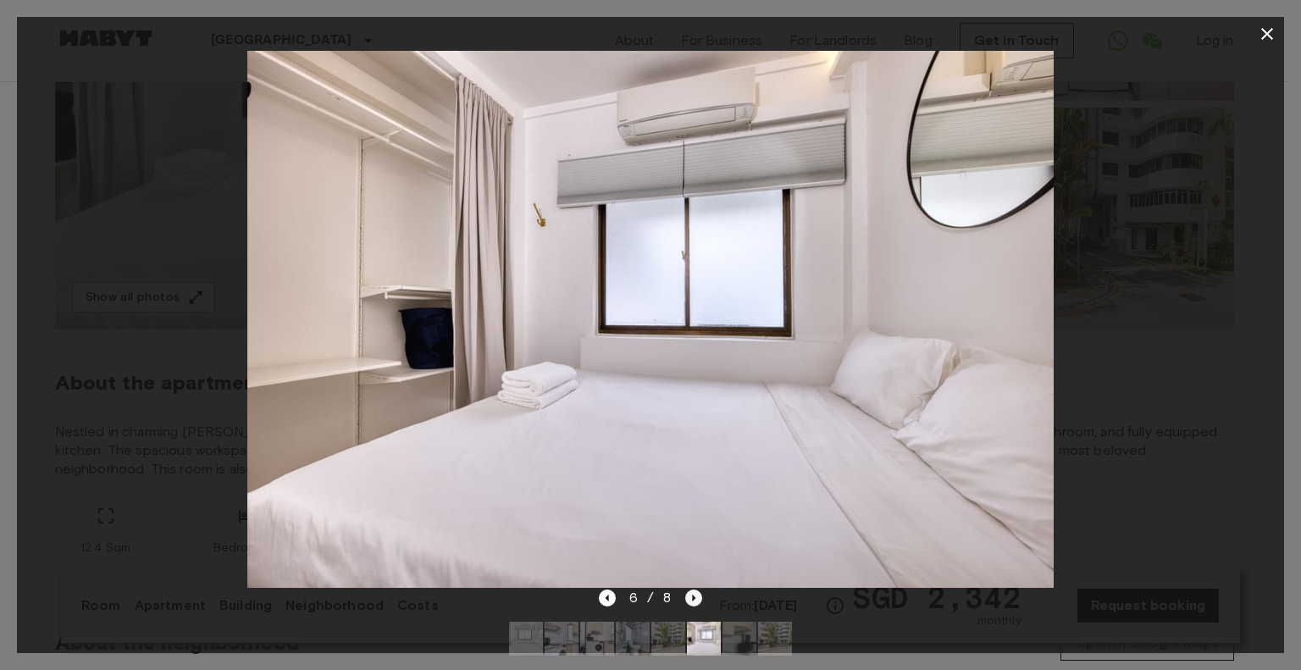
click at [691, 601] on icon "Next image" at bounding box center [693, 598] width 17 height 17
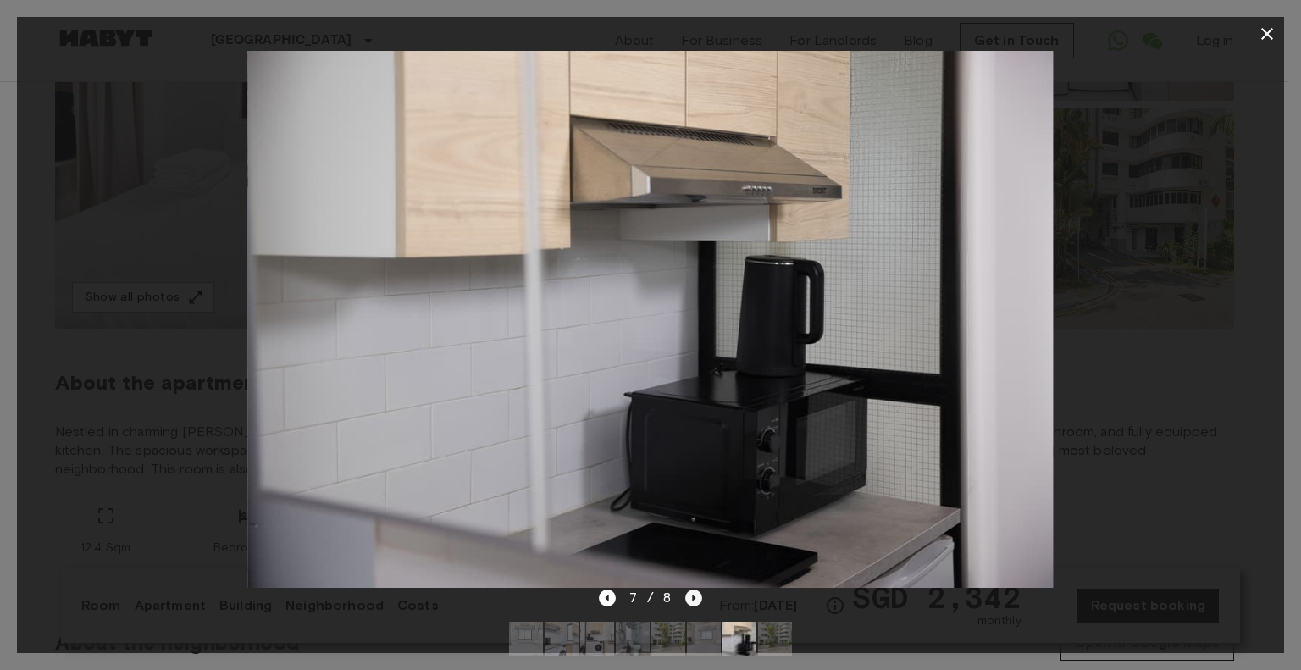
click at [691, 601] on icon "Next image" at bounding box center [693, 598] width 17 height 17
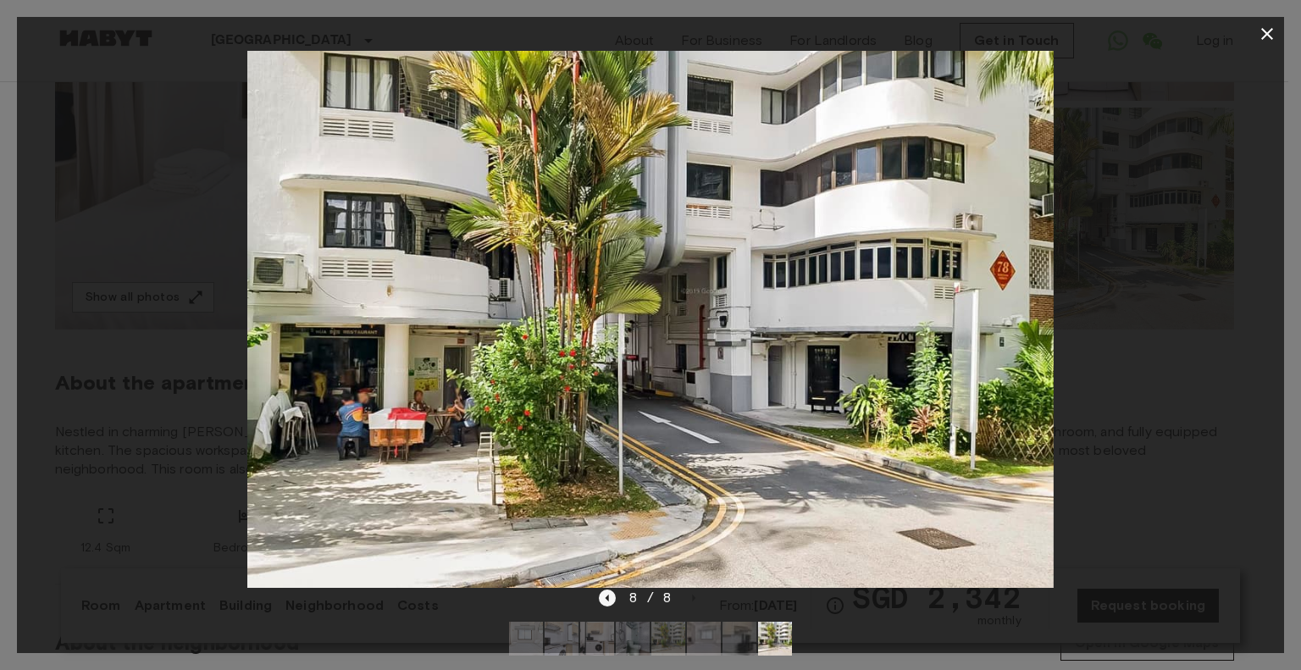
click at [610, 598] on icon "Previous image" at bounding box center [607, 598] width 17 height 17
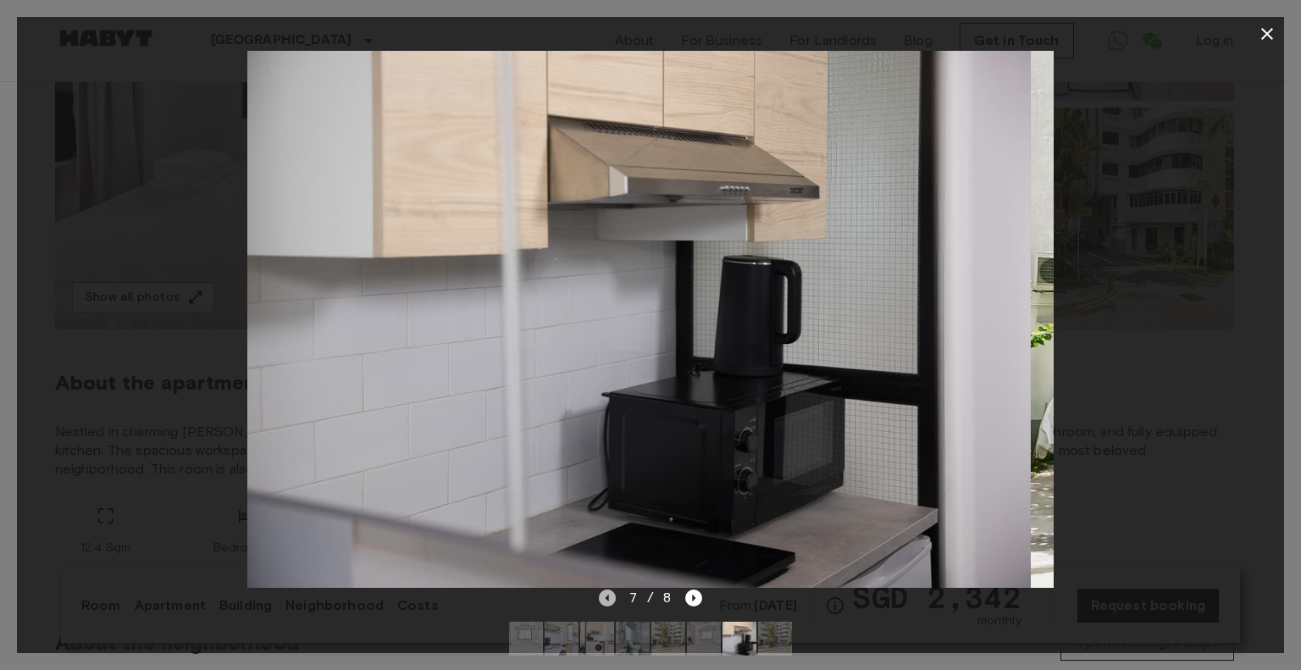
click at [610, 598] on icon "Previous image" at bounding box center [607, 598] width 17 height 17
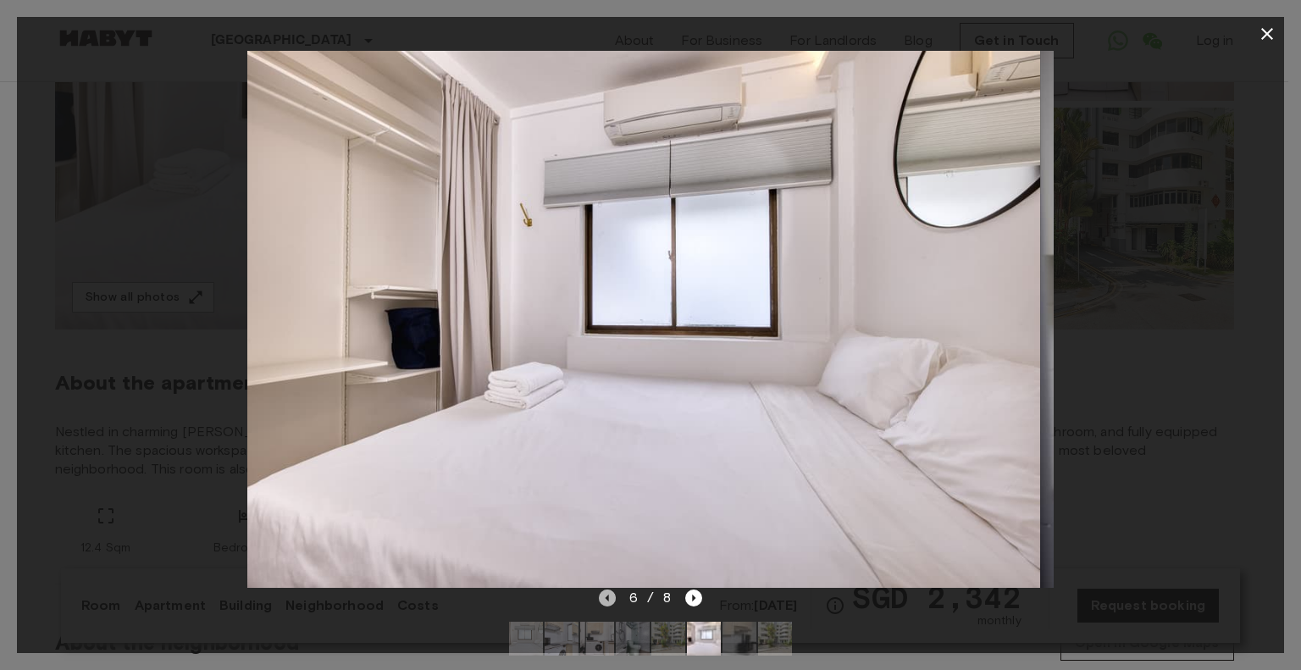
click at [610, 598] on icon "Previous image" at bounding box center [607, 598] width 17 height 17
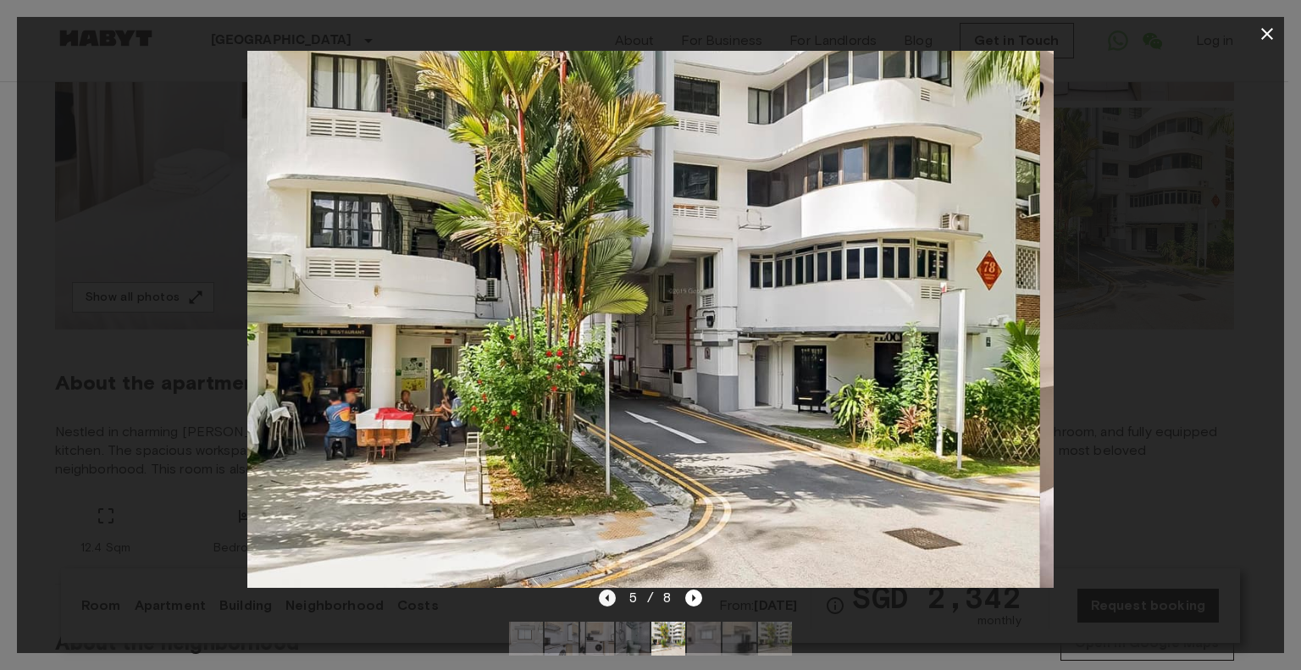
click at [610, 598] on icon "Previous image" at bounding box center [607, 598] width 17 height 17
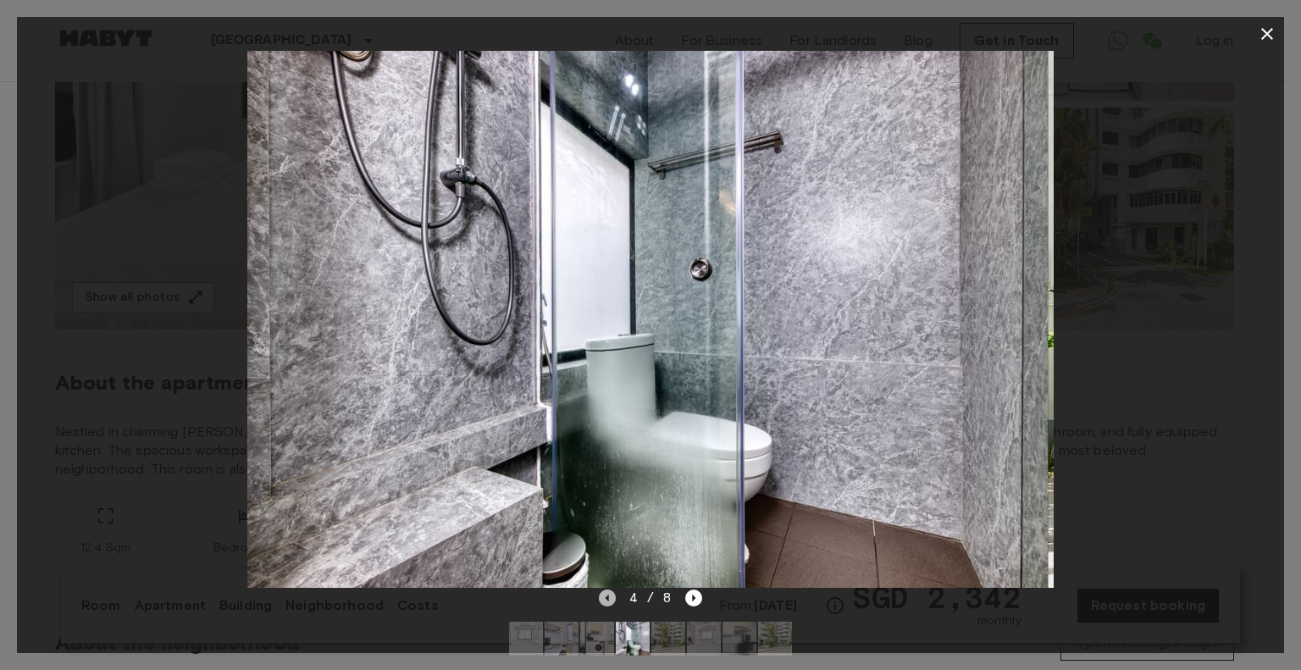
click at [610, 598] on icon "Previous image" at bounding box center [607, 598] width 17 height 17
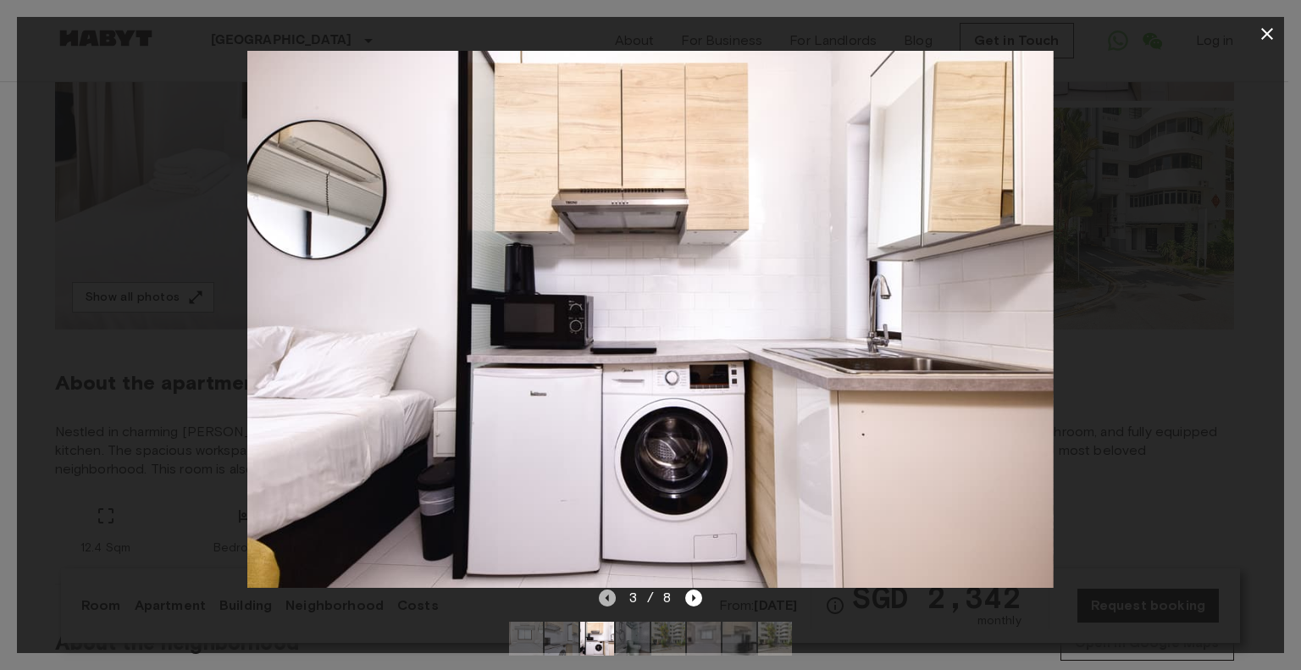
click at [610, 598] on icon "Previous image" at bounding box center [607, 598] width 17 height 17
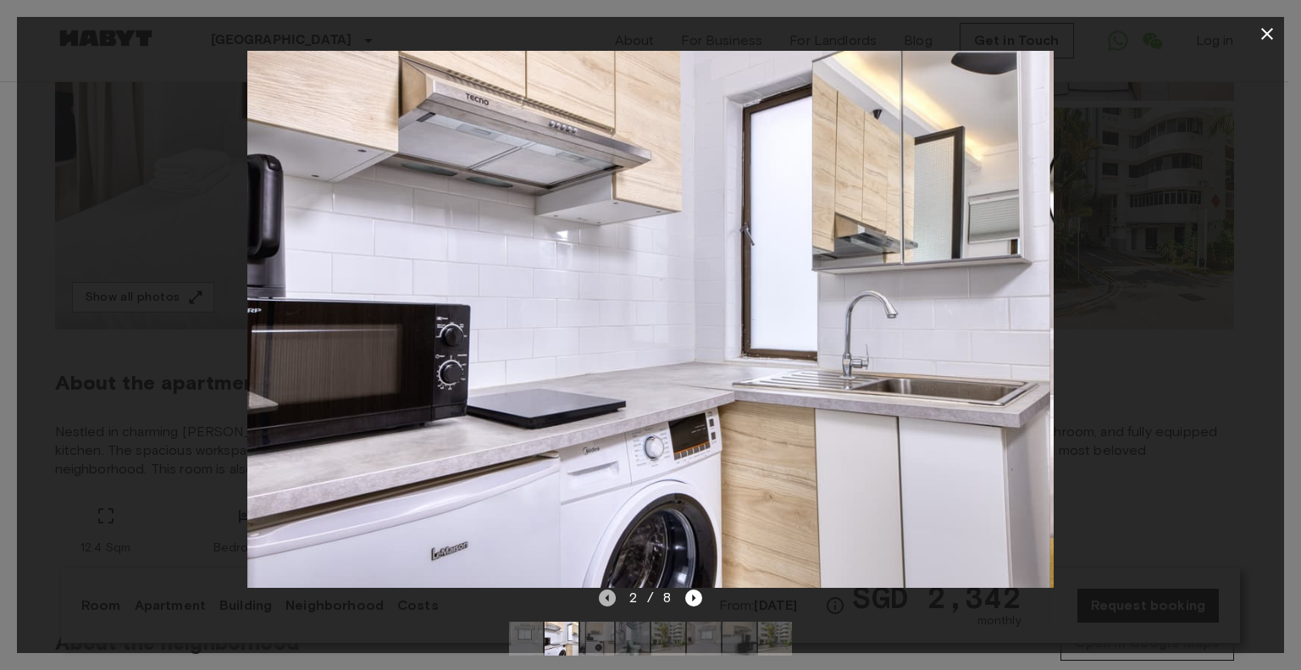
click at [610, 598] on icon "Previous image" at bounding box center [607, 598] width 17 height 17
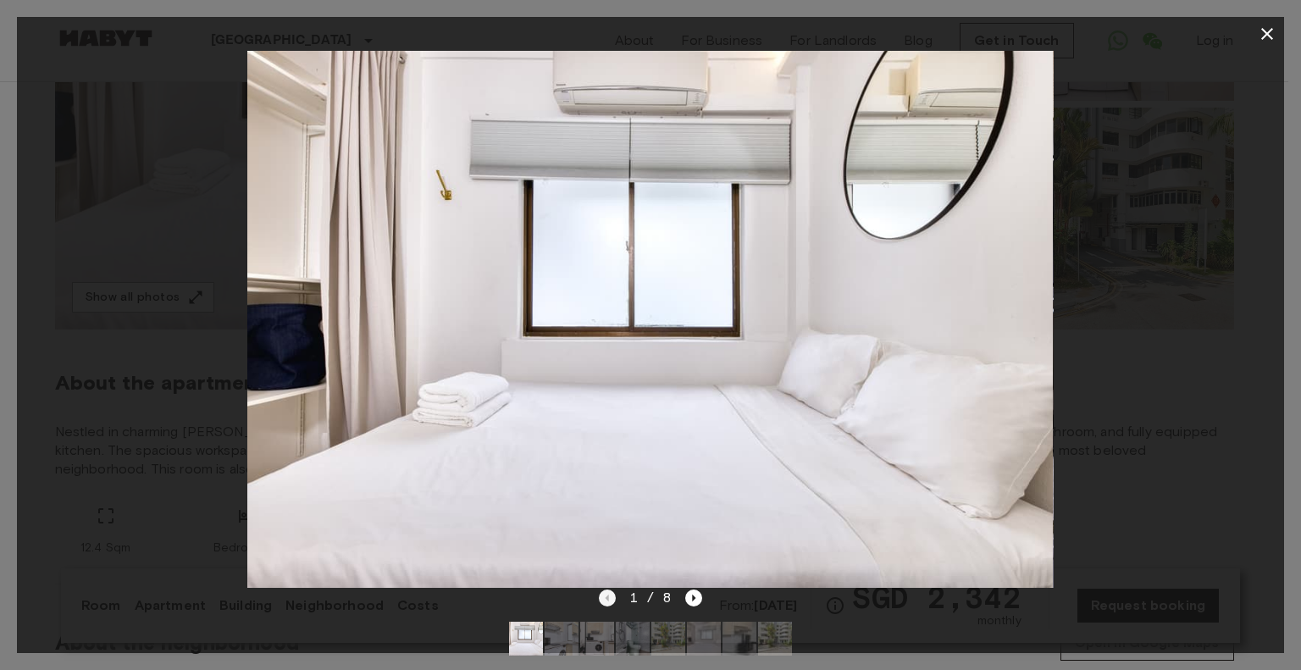
click at [610, 598] on div "1 / 8" at bounding box center [651, 598] width 104 height 20
click at [1264, 29] on icon "button" at bounding box center [1267, 34] width 20 height 20
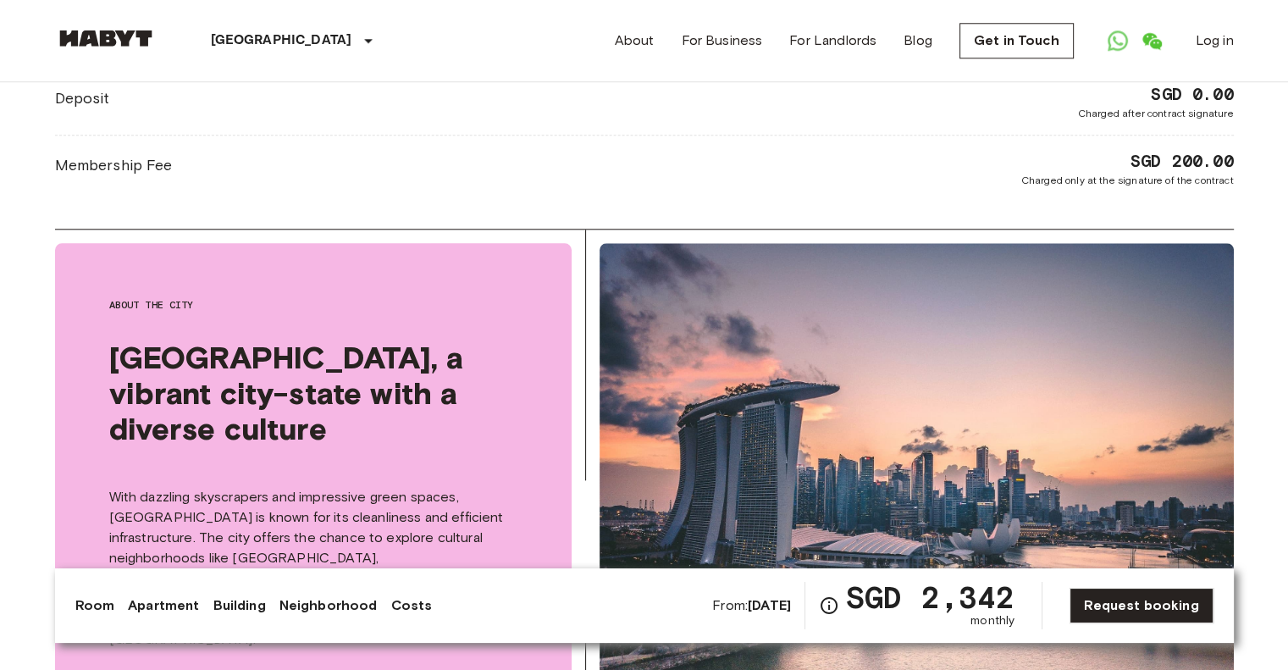
scroll to position [1779, 0]
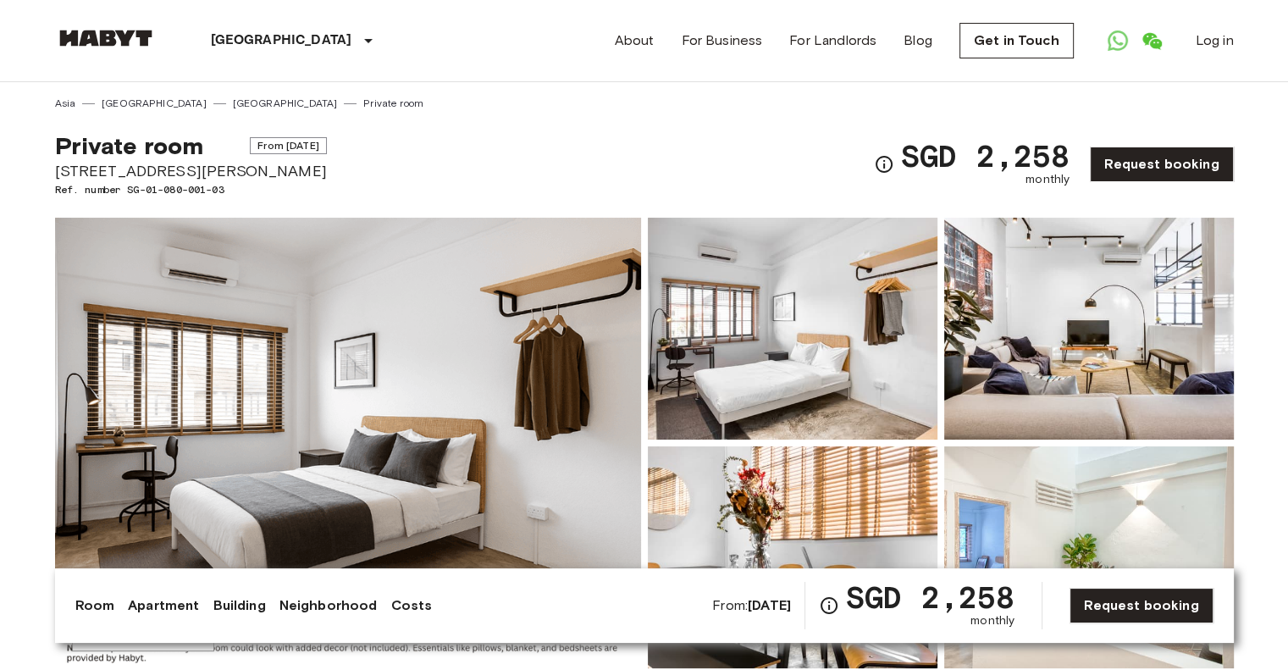
click at [308, 358] on img at bounding box center [348, 443] width 586 height 451
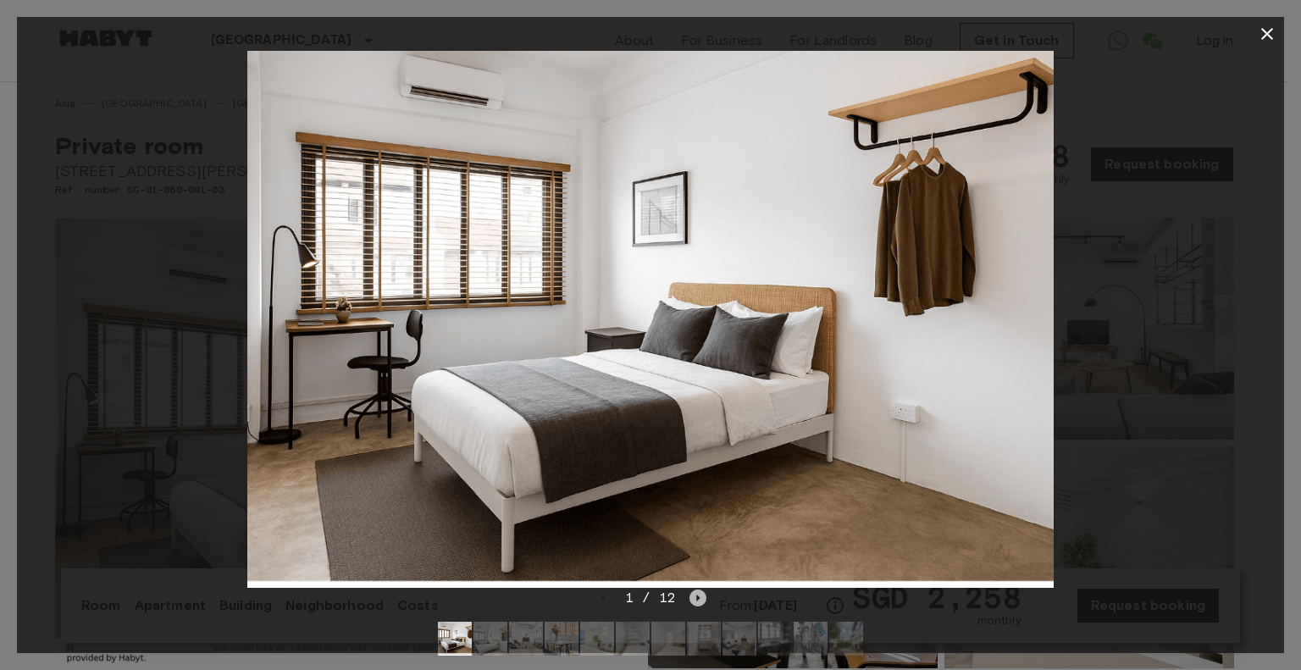
click at [700, 602] on icon "Next image" at bounding box center [698, 598] width 17 height 17
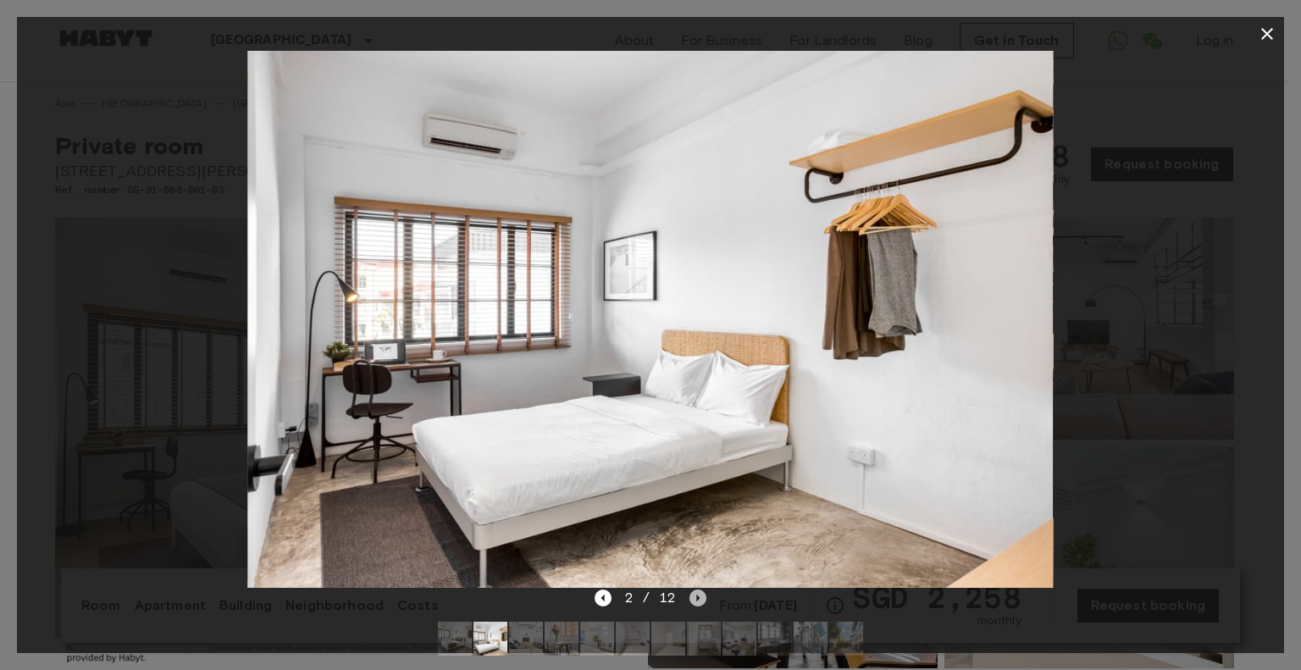
click at [700, 602] on icon "Next image" at bounding box center [698, 598] width 17 height 17
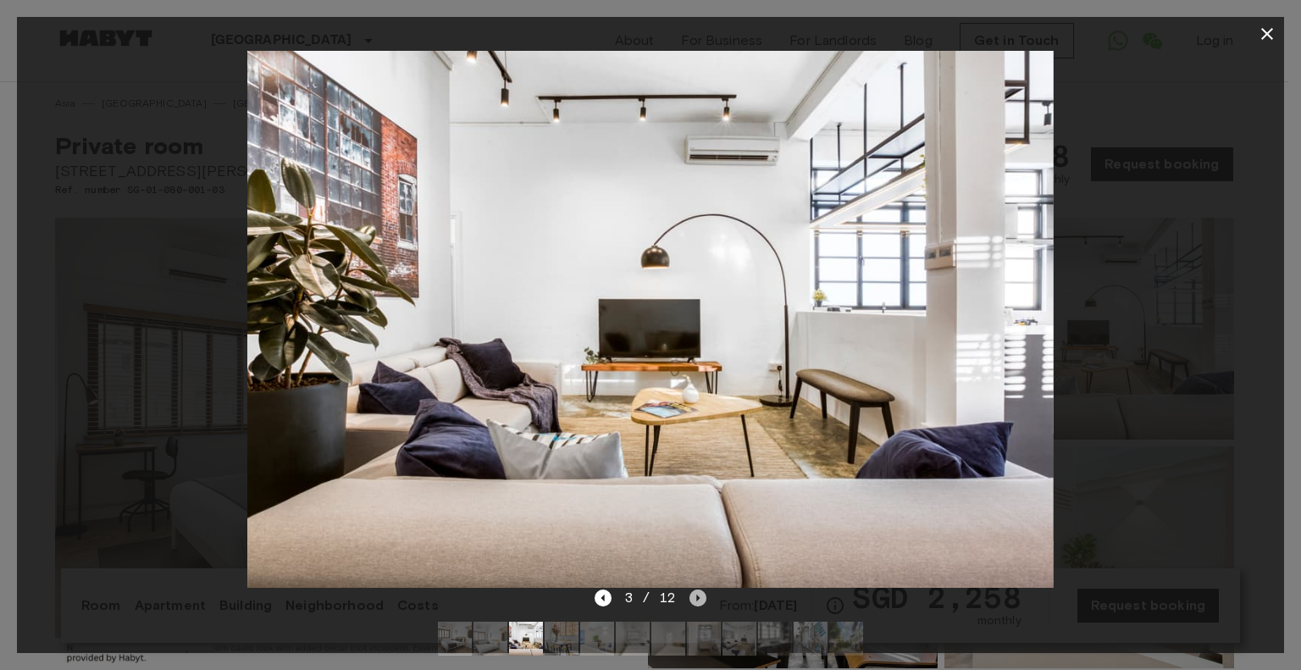
click at [700, 602] on icon "Next image" at bounding box center [698, 598] width 17 height 17
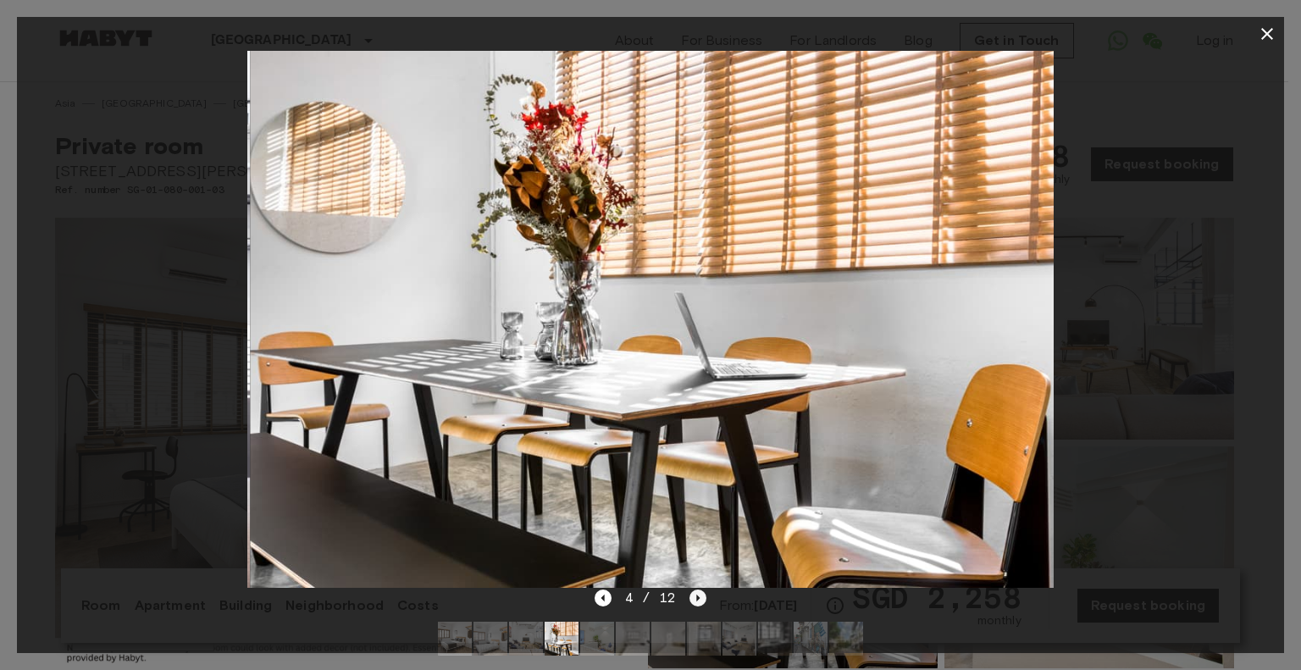
click at [700, 602] on icon "Next image" at bounding box center [698, 598] width 17 height 17
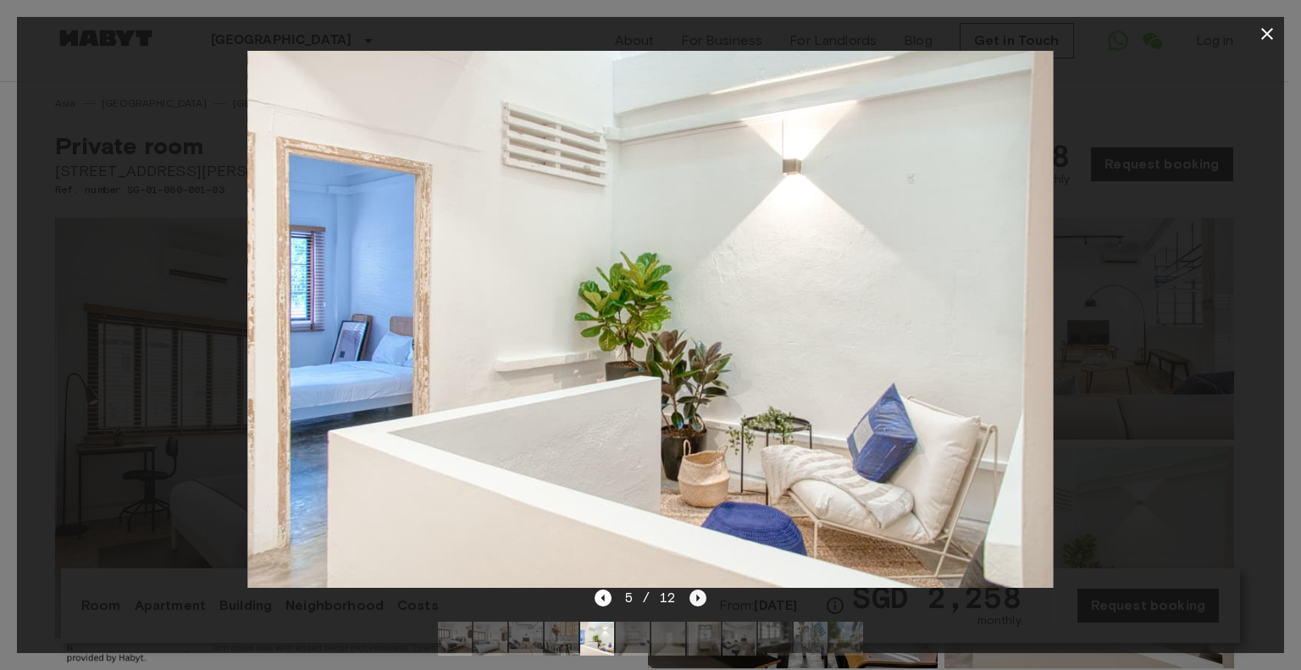
click at [700, 602] on icon "Next image" at bounding box center [698, 598] width 17 height 17
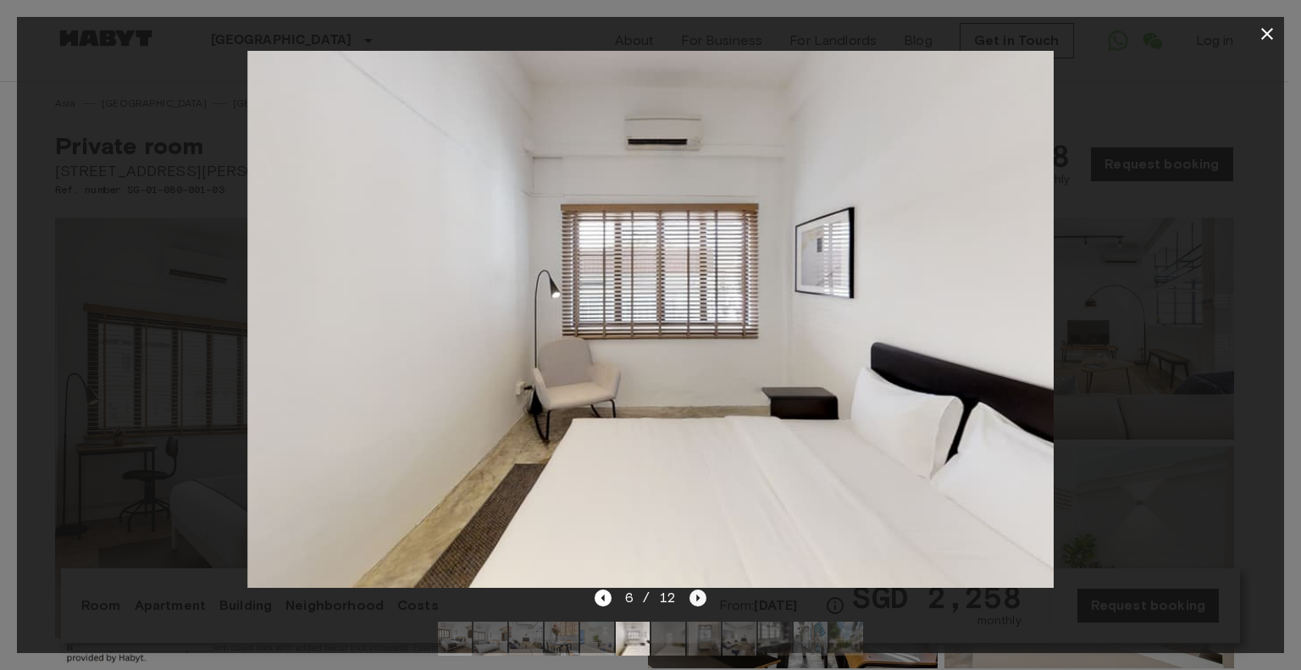
click at [700, 602] on icon "Next image" at bounding box center [698, 598] width 17 height 17
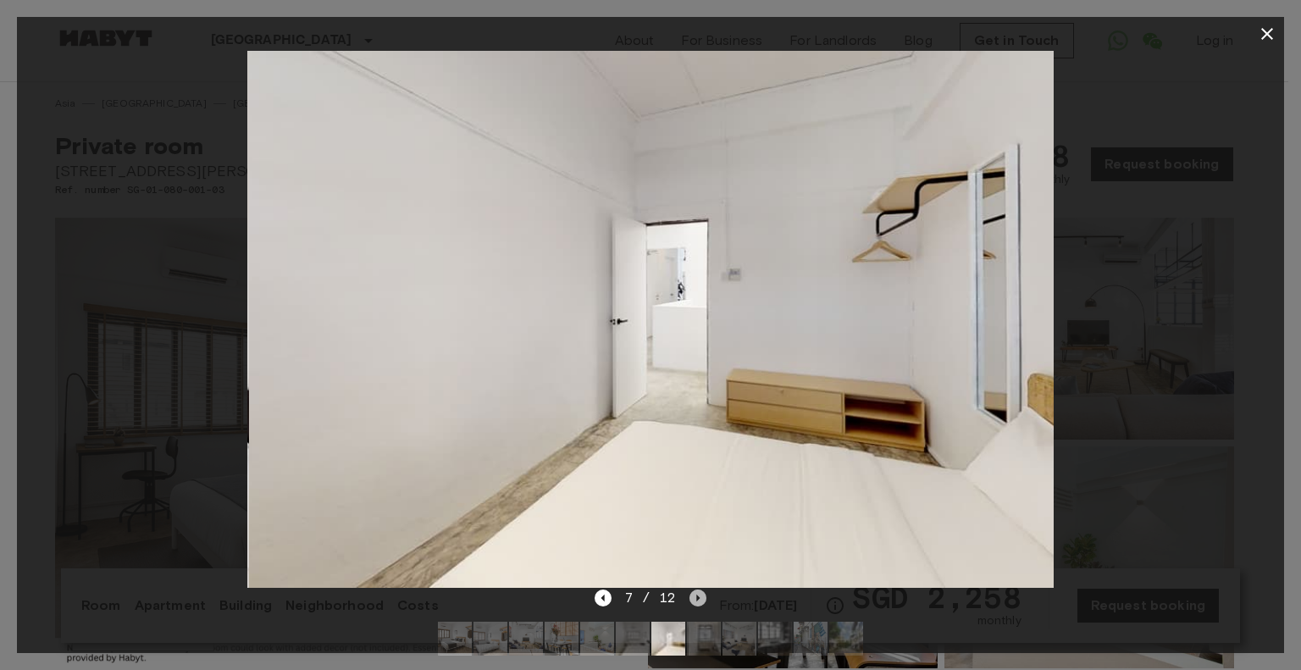
click at [700, 602] on icon "Next image" at bounding box center [698, 598] width 17 height 17
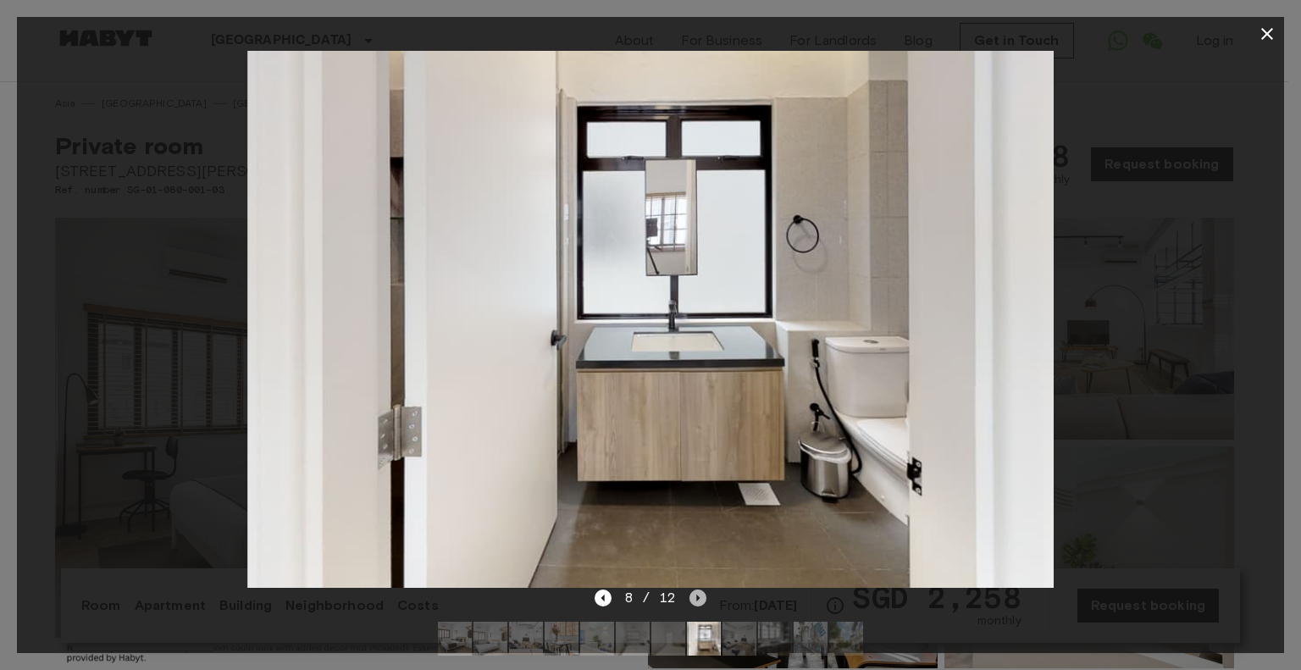
click at [700, 602] on icon "Next image" at bounding box center [698, 598] width 17 height 17
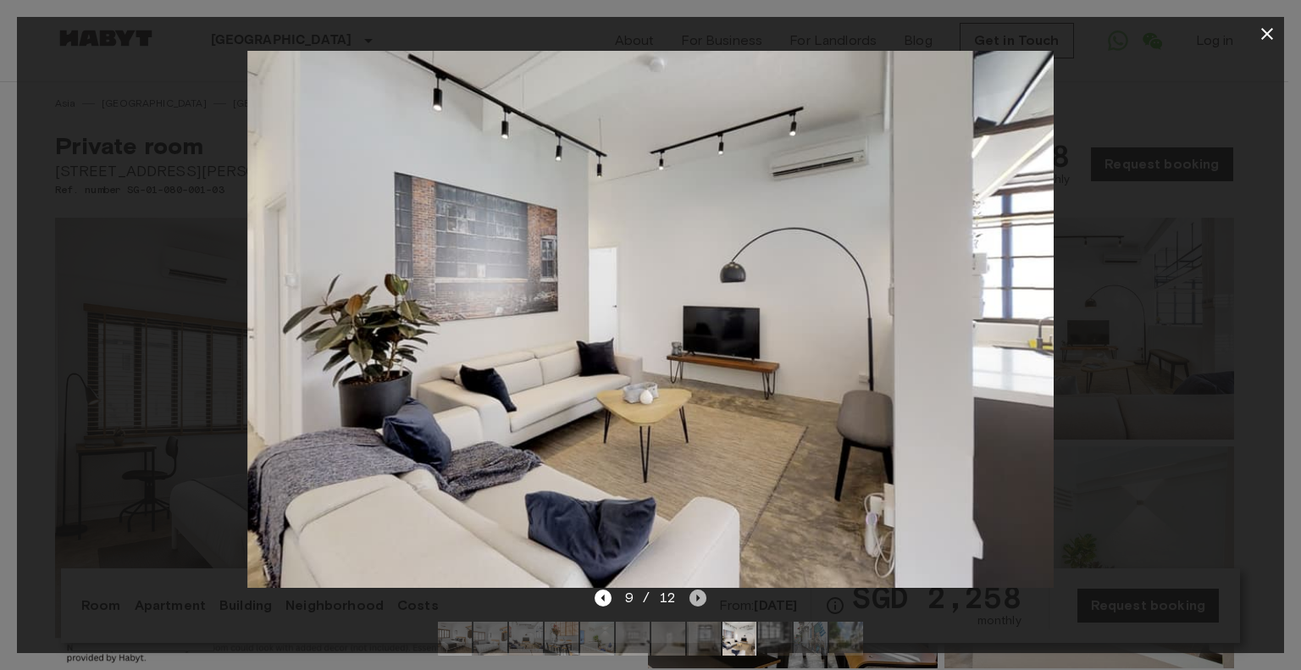
click at [700, 602] on icon "Next image" at bounding box center [698, 598] width 17 height 17
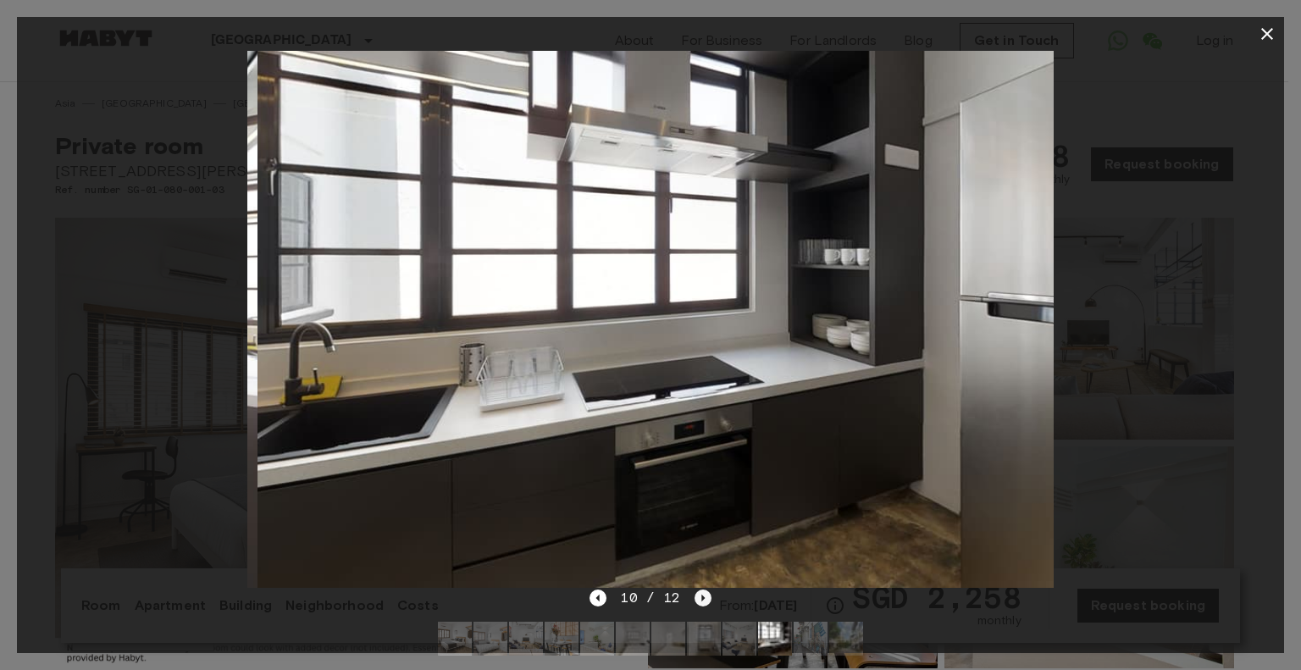
click at [700, 602] on icon "Next image" at bounding box center [703, 598] width 17 height 17
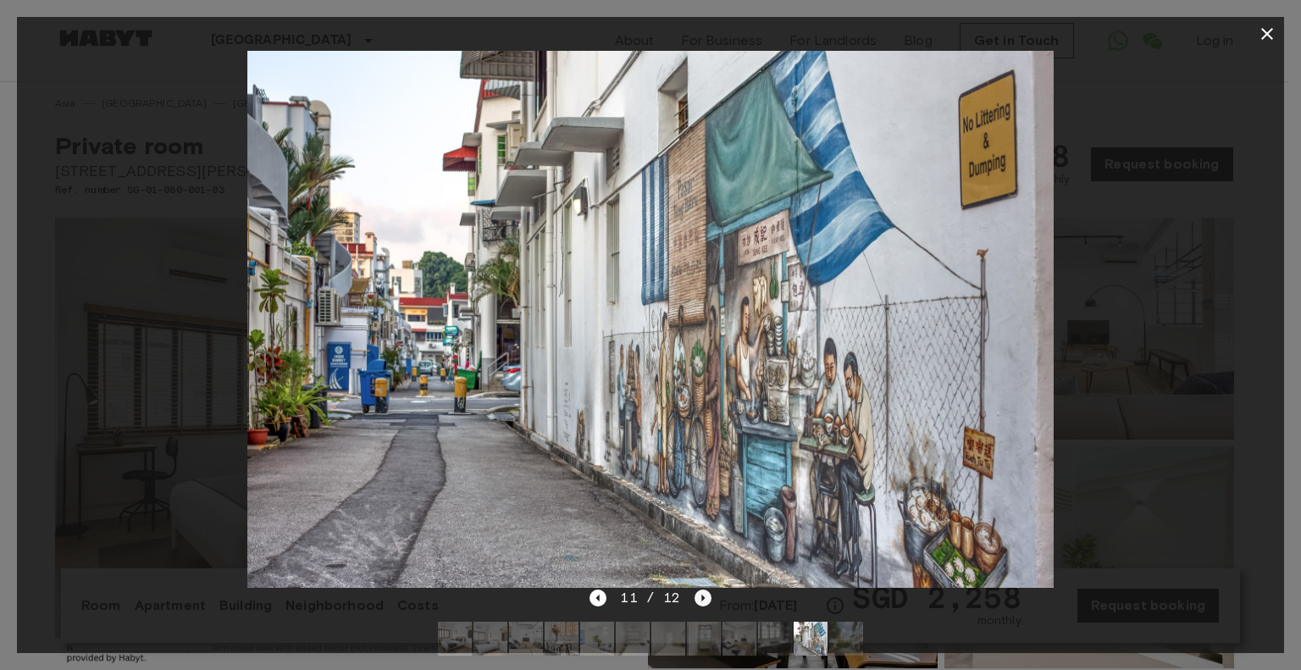
click at [700, 602] on icon "Next image" at bounding box center [703, 598] width 17 height 17
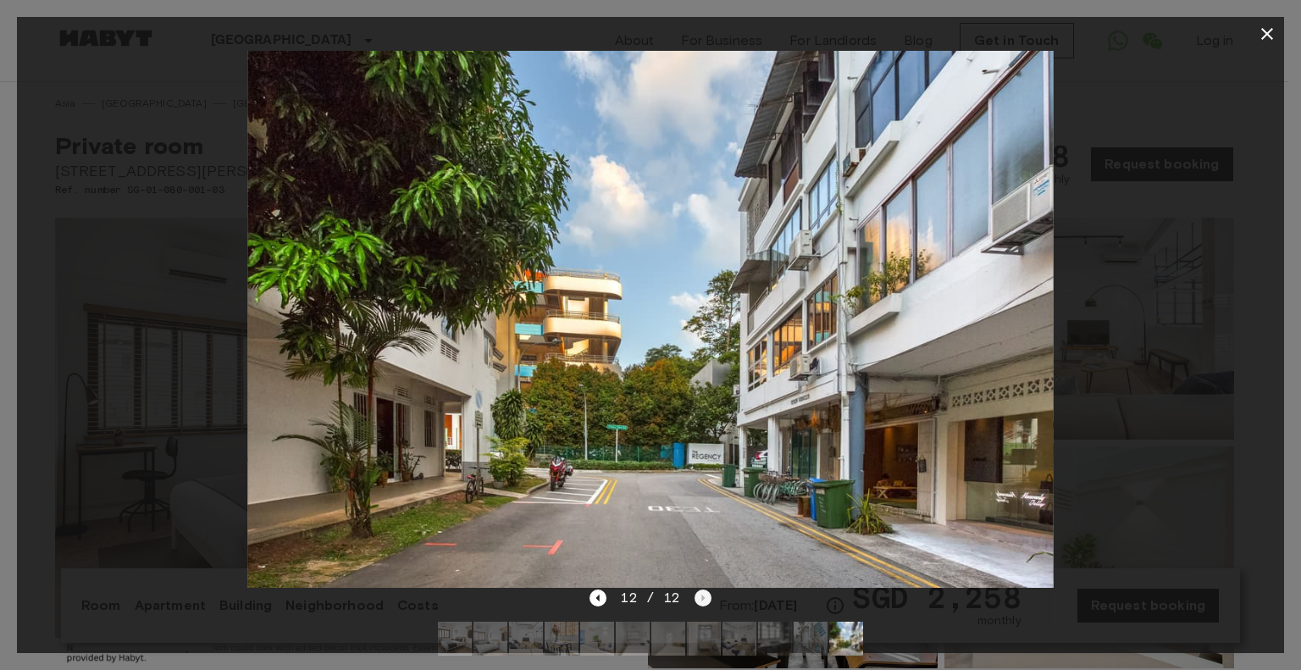
click at [700, 602] on div "12 / 12" at bounding box center [650, 598] width 121 height 20
click at [1264, 33] on icon "button" at bounding box center [1267, 34] width 20 height 20
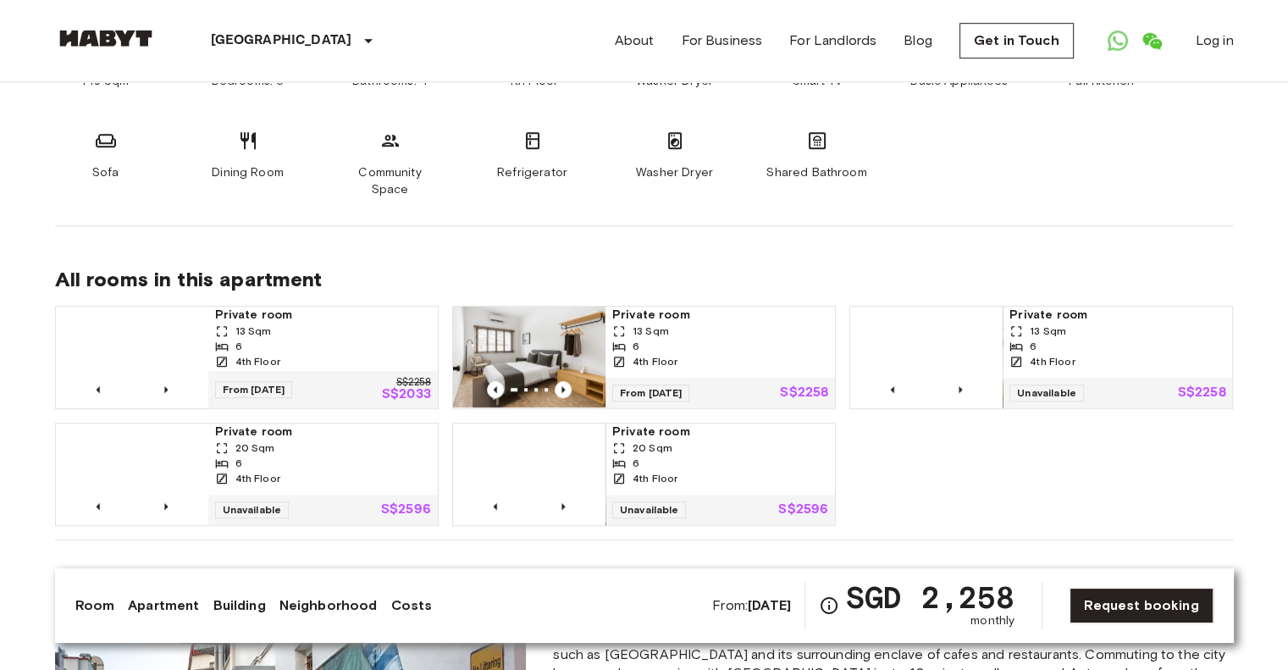
scroll to position [1101, 0]
